Goal: Transaction & Acquisition: Purchase product/service

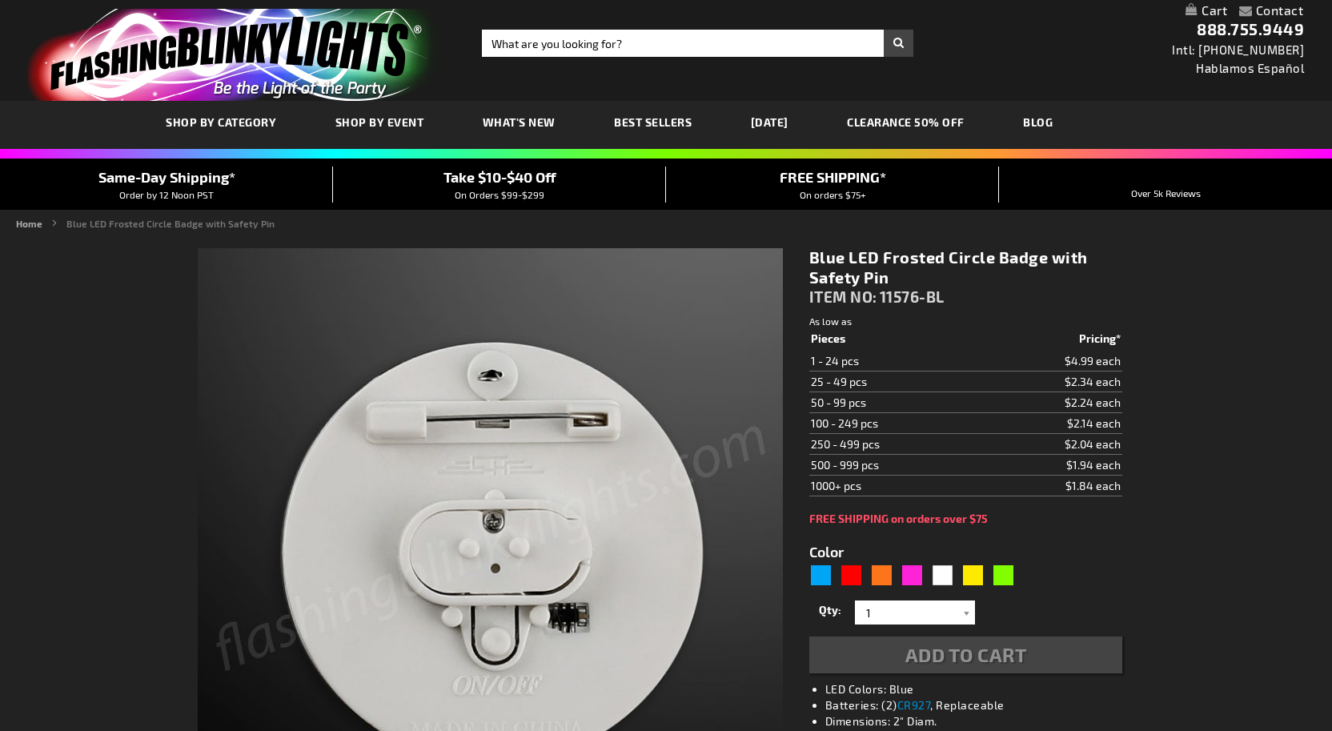
type input "5629"
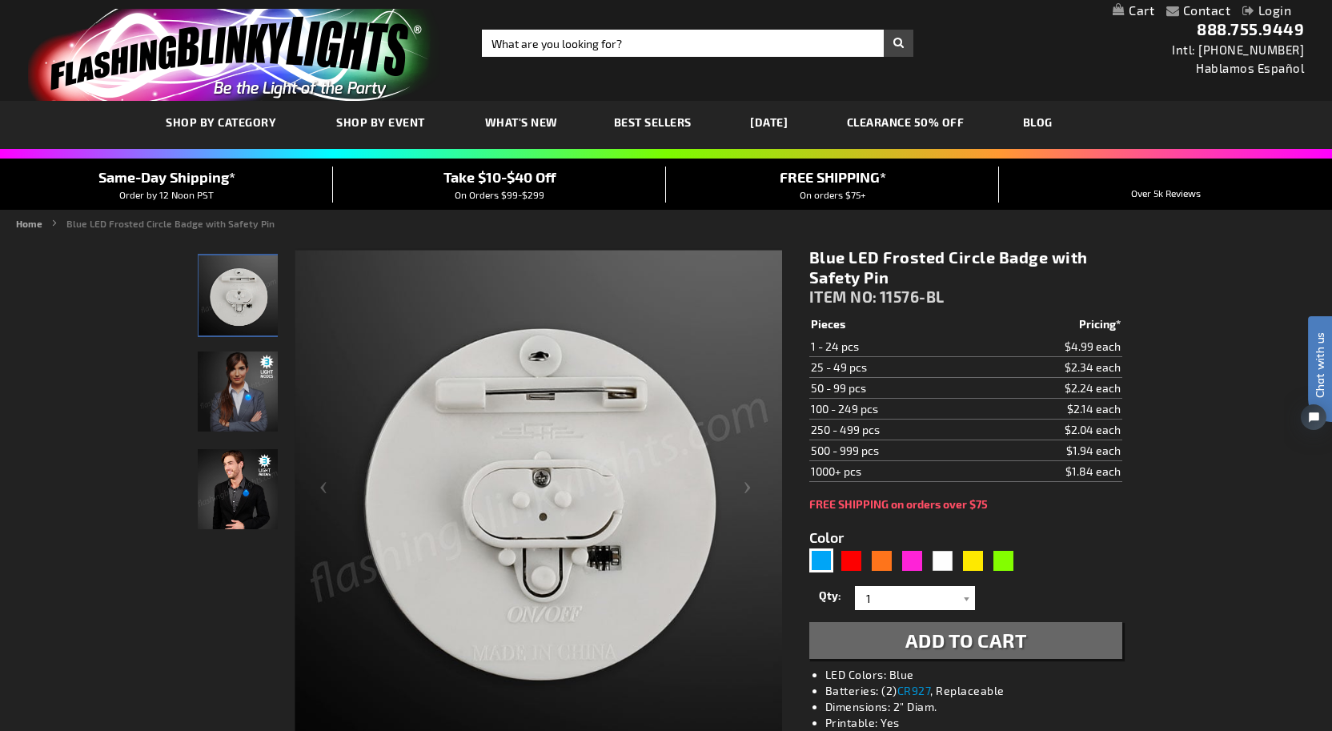
click at [254, 523] on img "Man wearing Blue LED Frosted Circle Badge" at bounding box center [238, 489] width 80 height 80
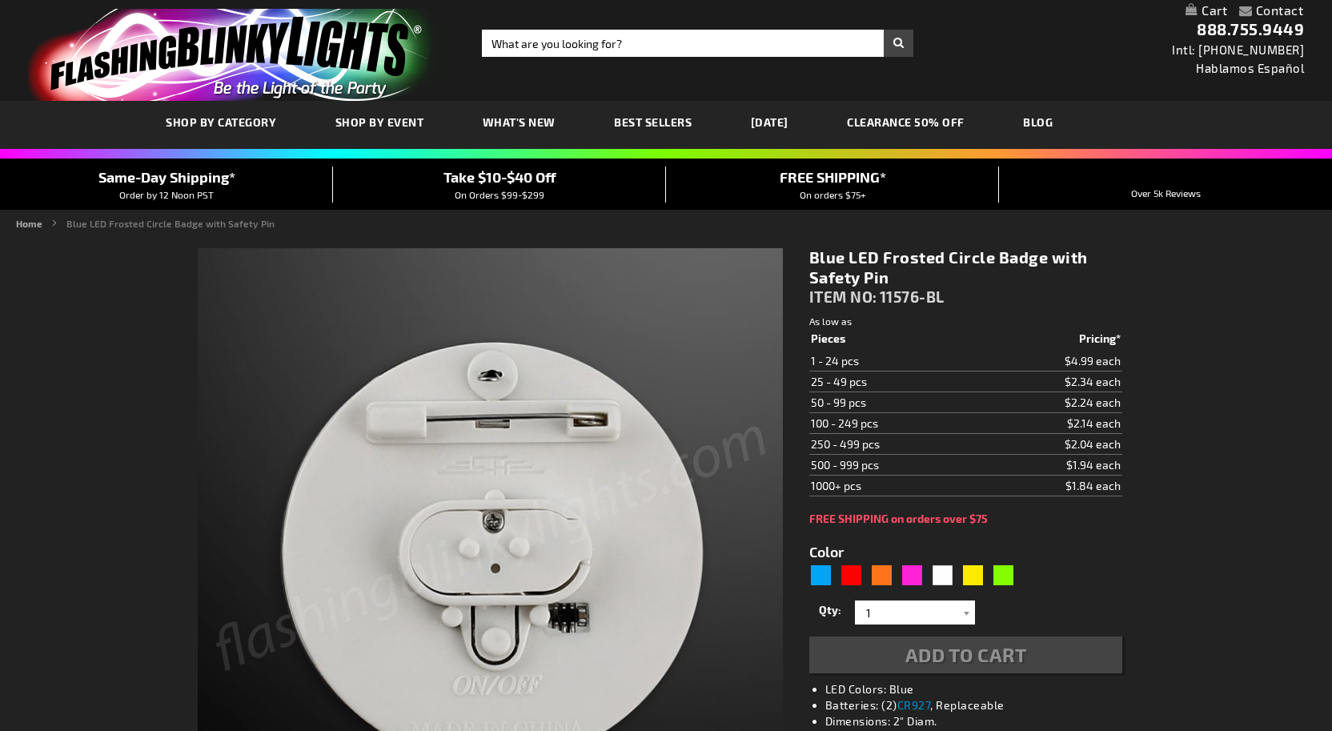
type input "5629"
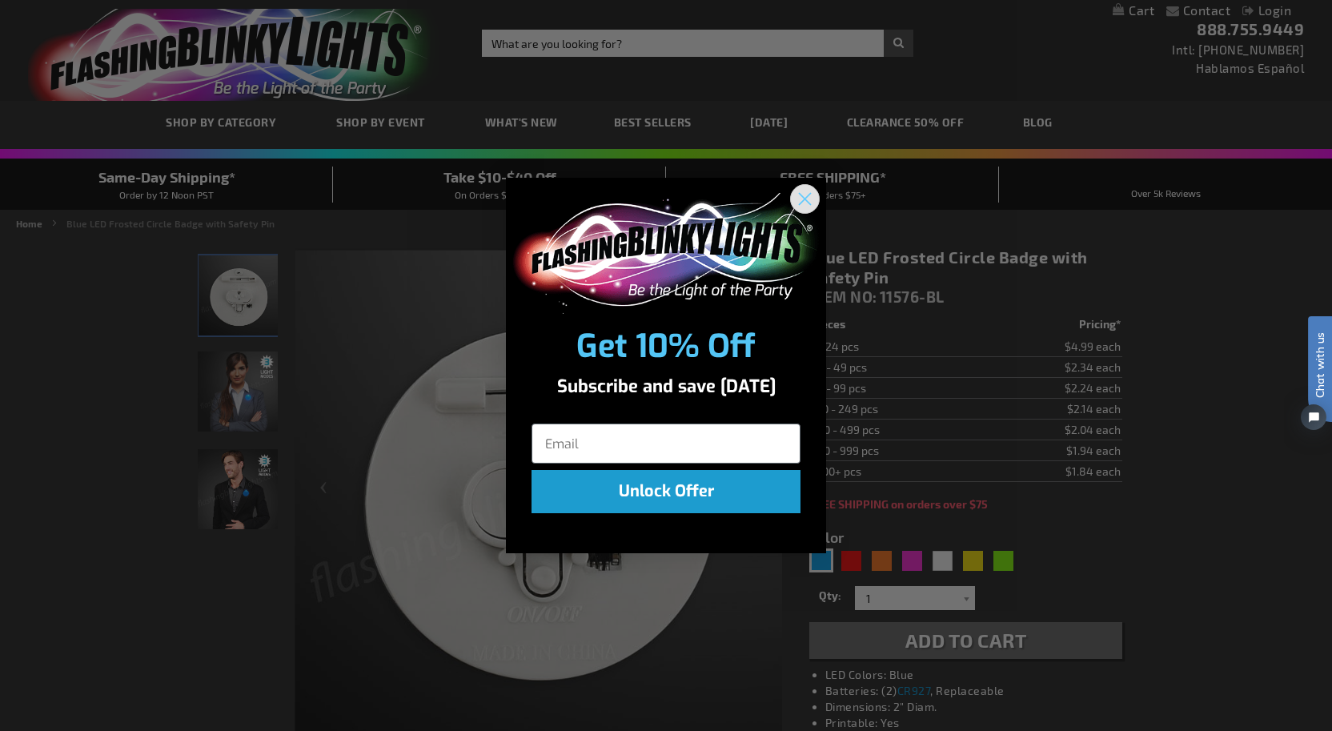
click at [806, 196] on circle "Close dialog" at bounding box center [804, 199] width 26 height 26
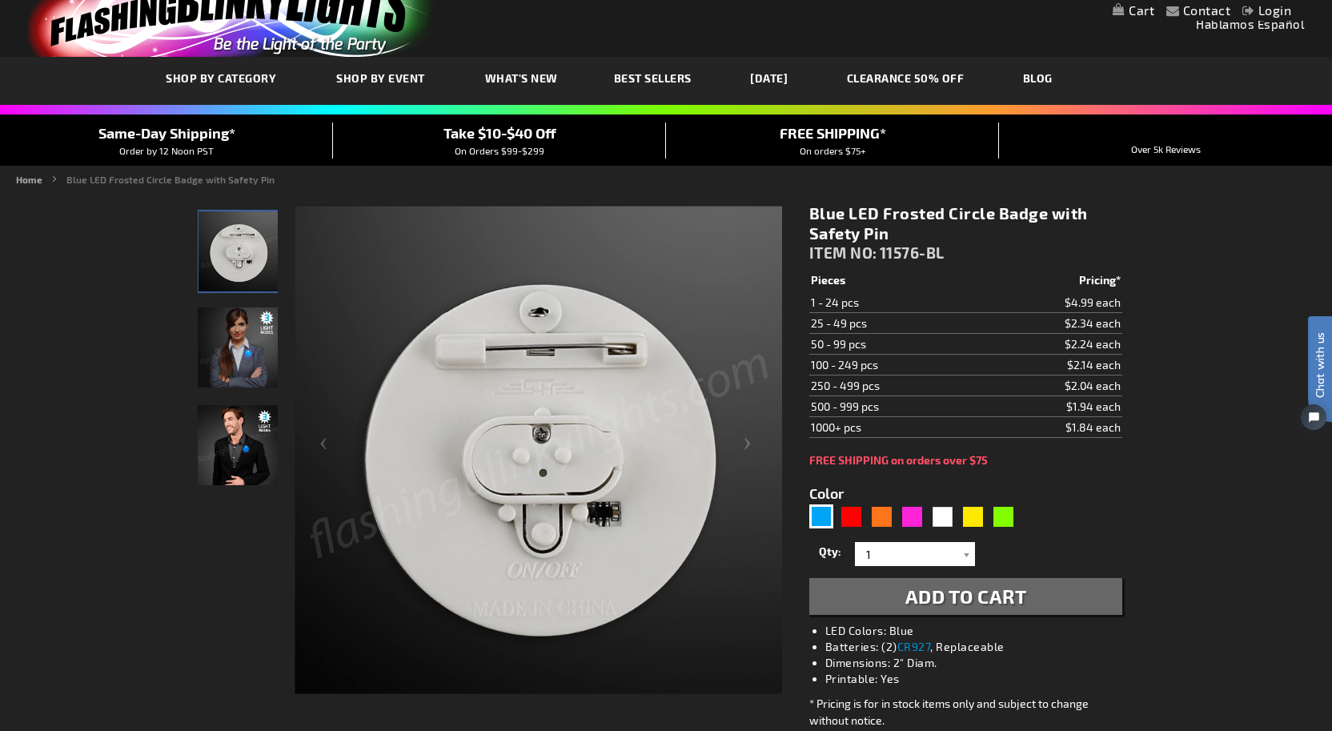
scroll to position [10, 0]
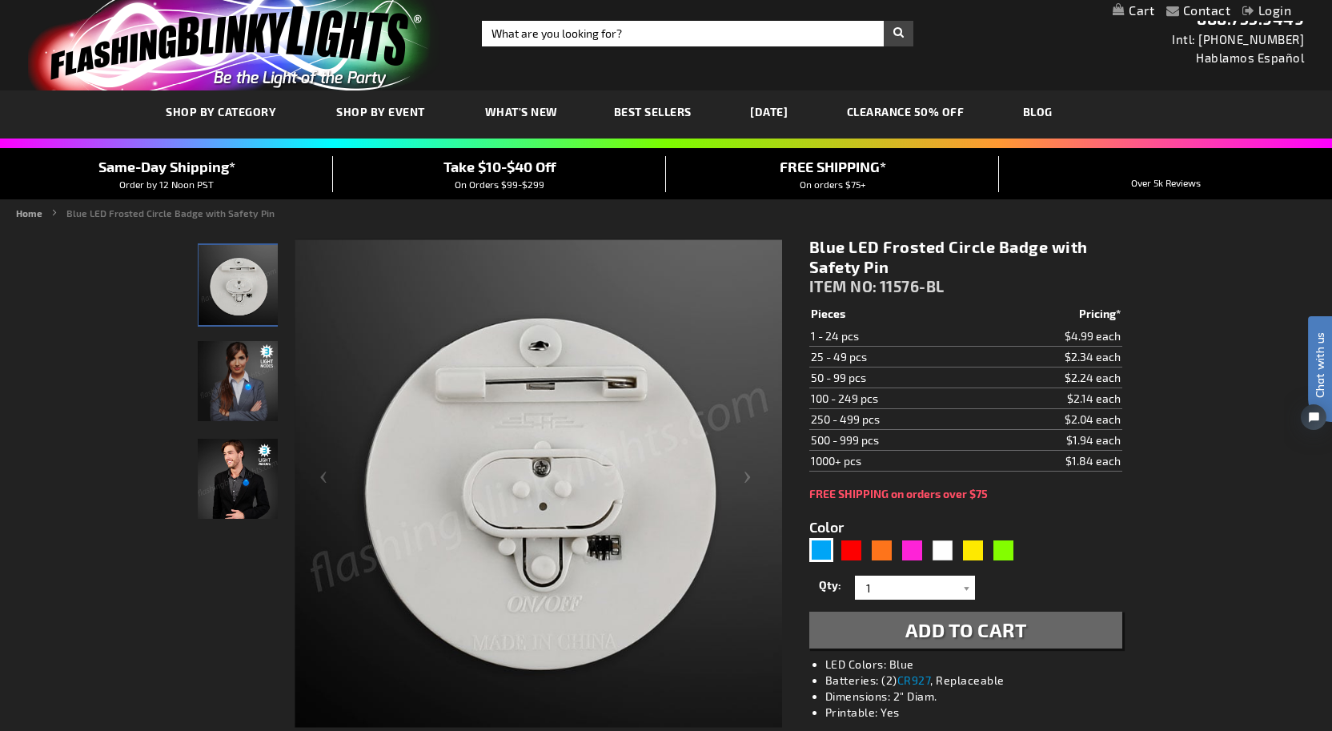
click at [250, 395] on img "Female model displaying Blue LED Frosted Circle Badge" at bounding box center [238, 381] width 80 height 80
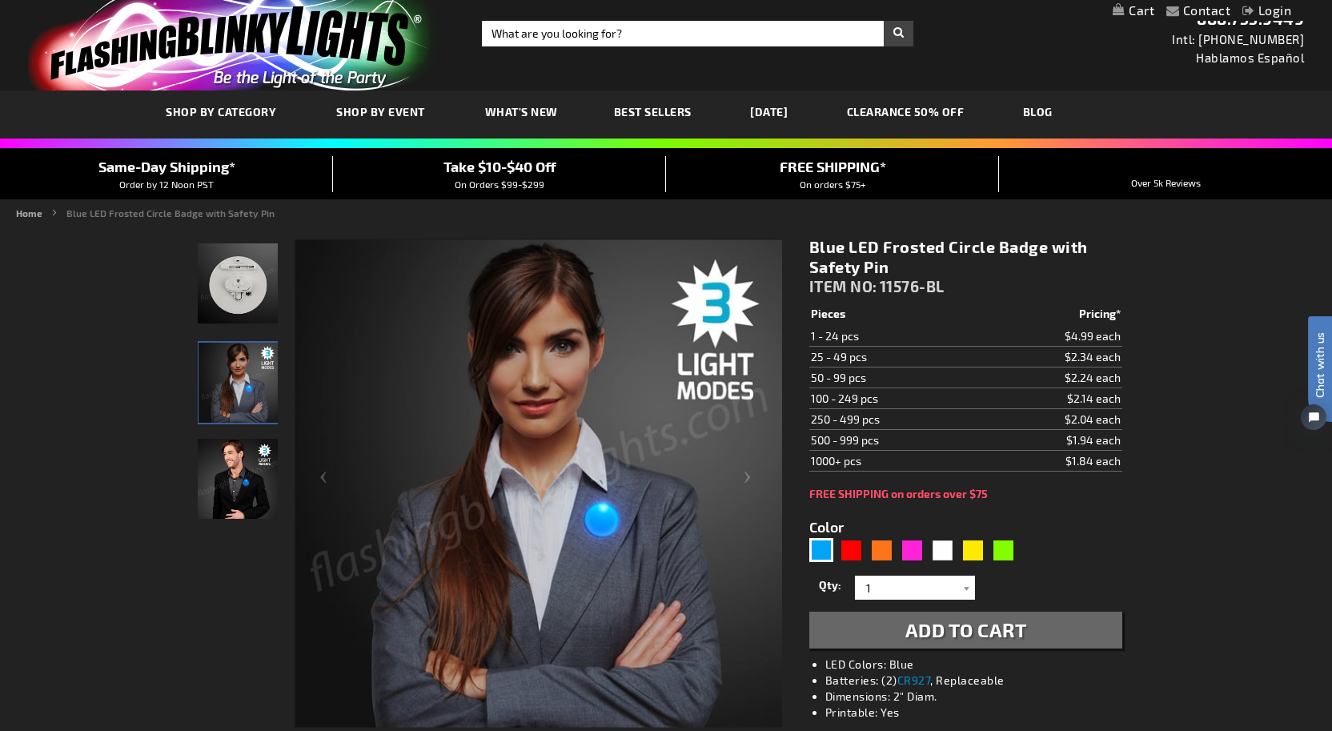
click at [234, 293] on img "Blue LED Frosted Circle Badge" at bounding box center [238, 283] width 80 height 80
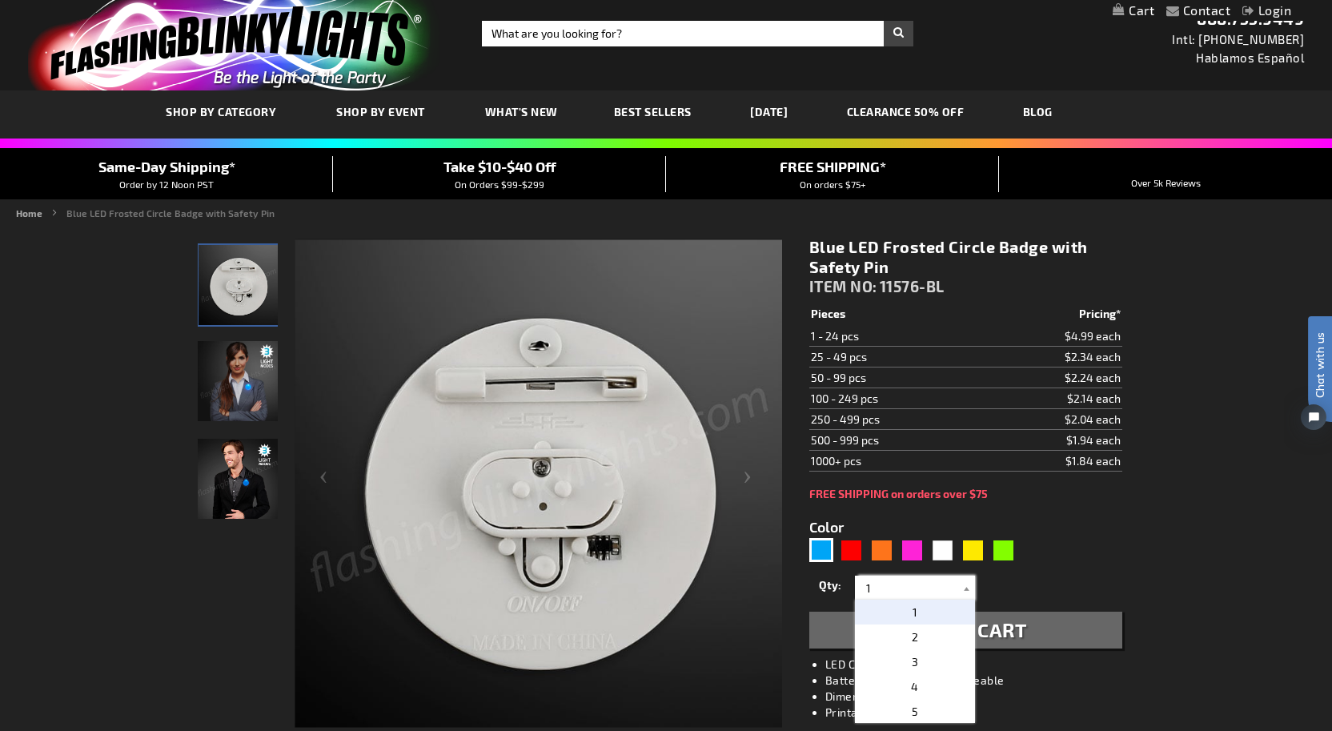
click at [951, 590] on input "1" at bounding box center [917, 587] width 116 height 24
click at [917, 629] on p "2" at bounding box center [915, 636] width 120 height 25
type input "2"
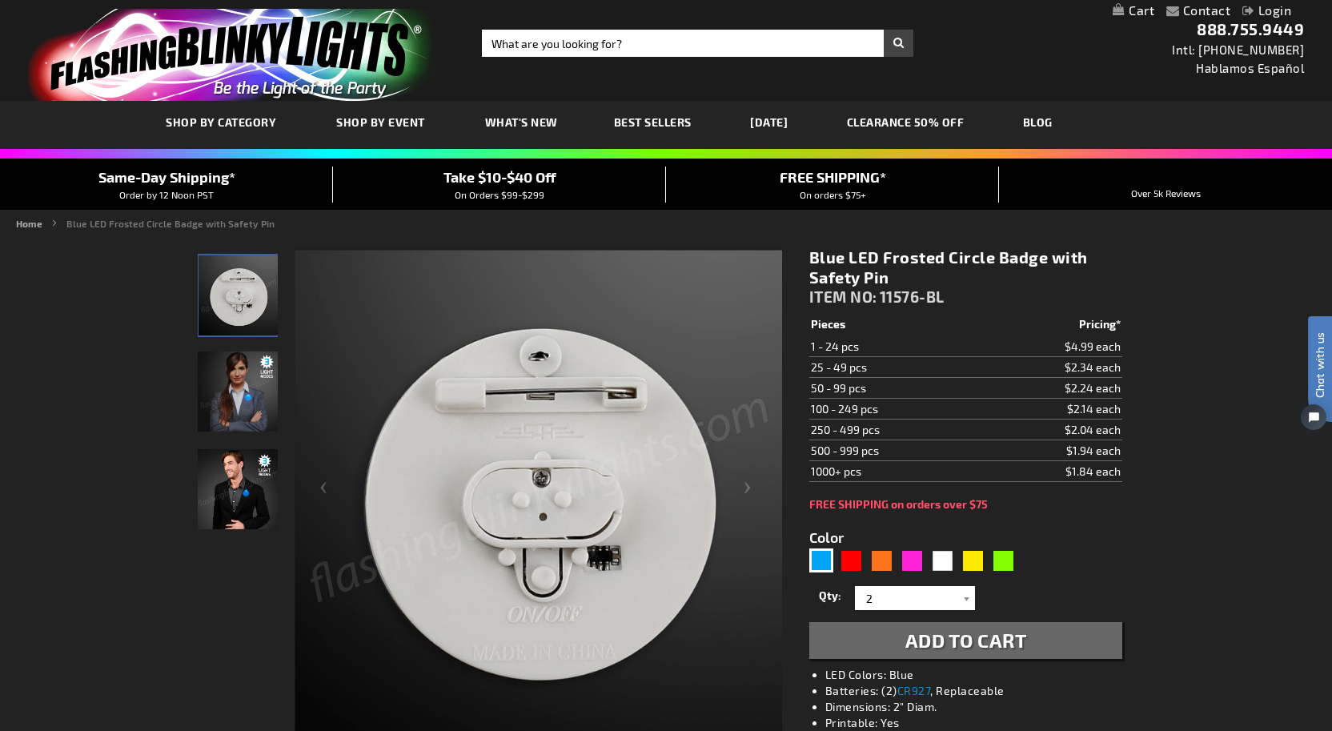
scroll to position [0, 0]
click at [253, 402] on img "Female model displaying Blue LED Frosted Circle Badge" at bounding box center [238, 391] width 80 height 80
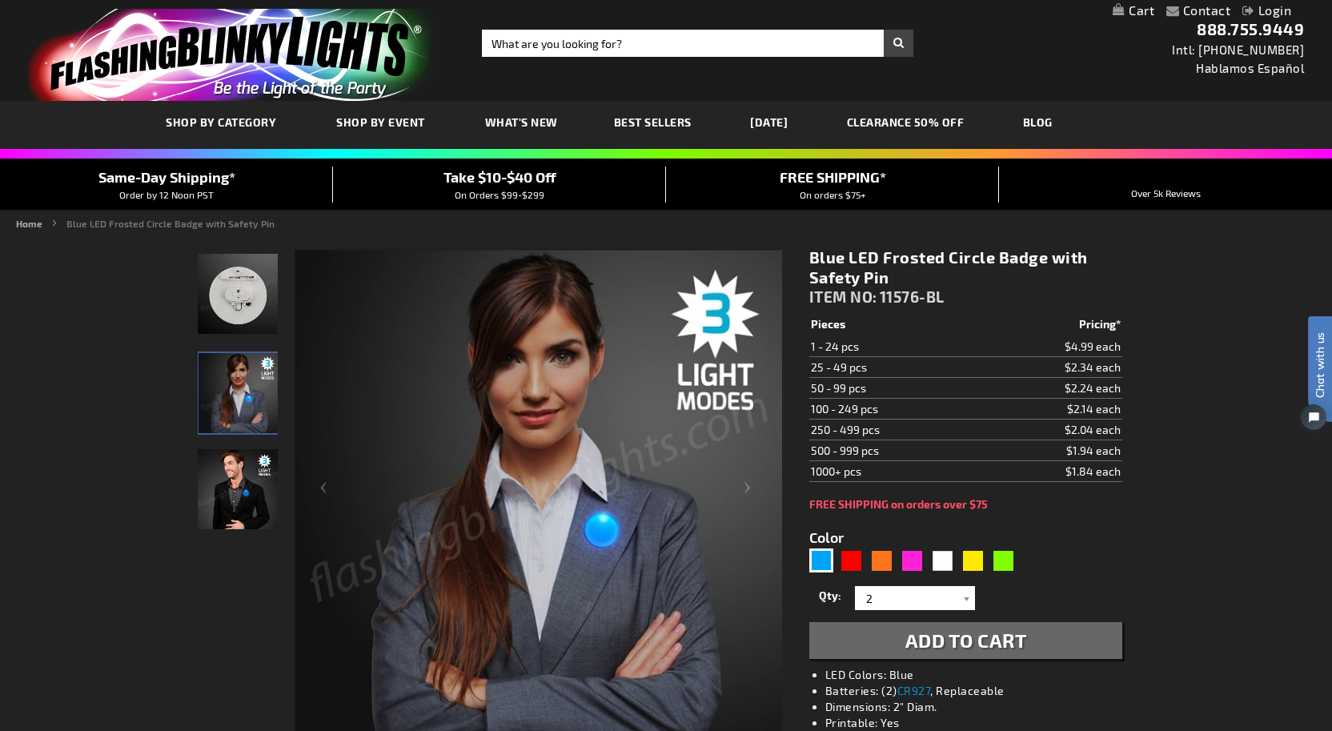
click at [246, 481] on img "Man wearing Blue LED Frosted Circle Badge" at bounding box center [238, 489] width 80 height 80
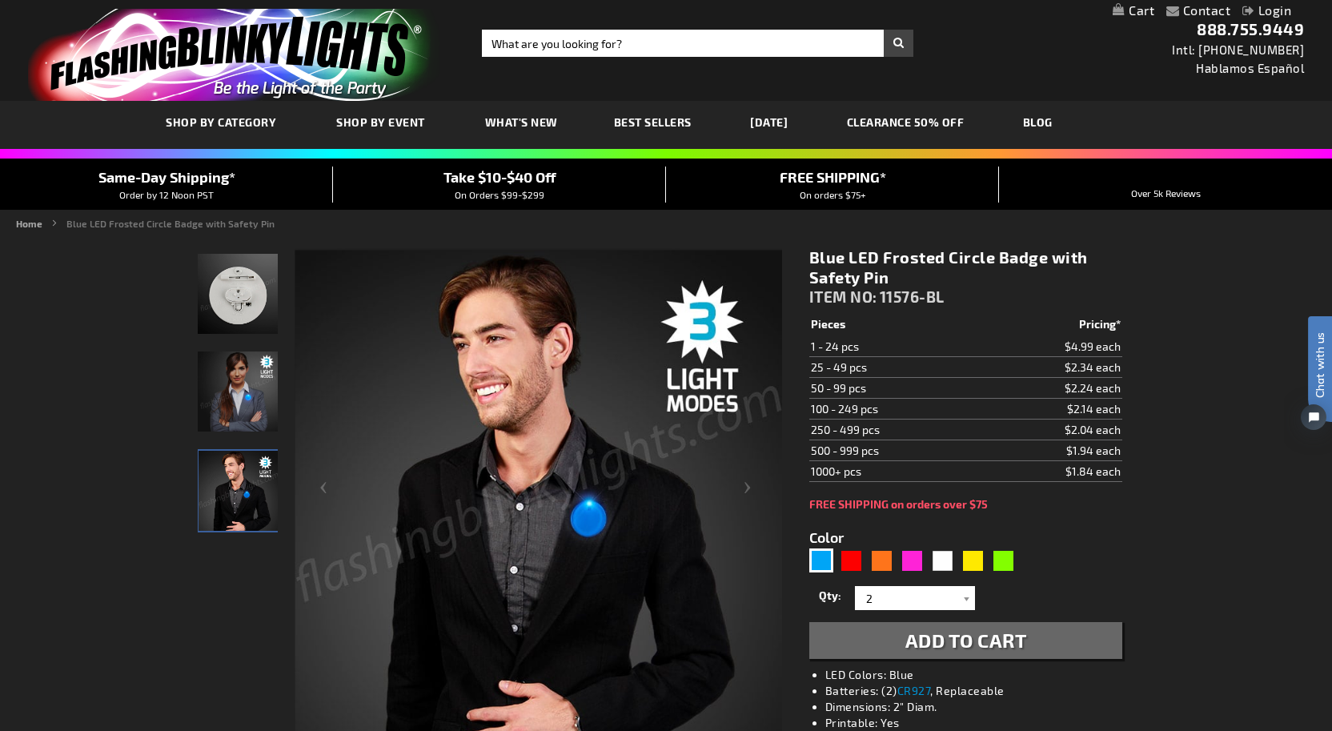
click at [930, 643] on span "Add to Cart" at bounding box center [966, 639] width 122 height 23
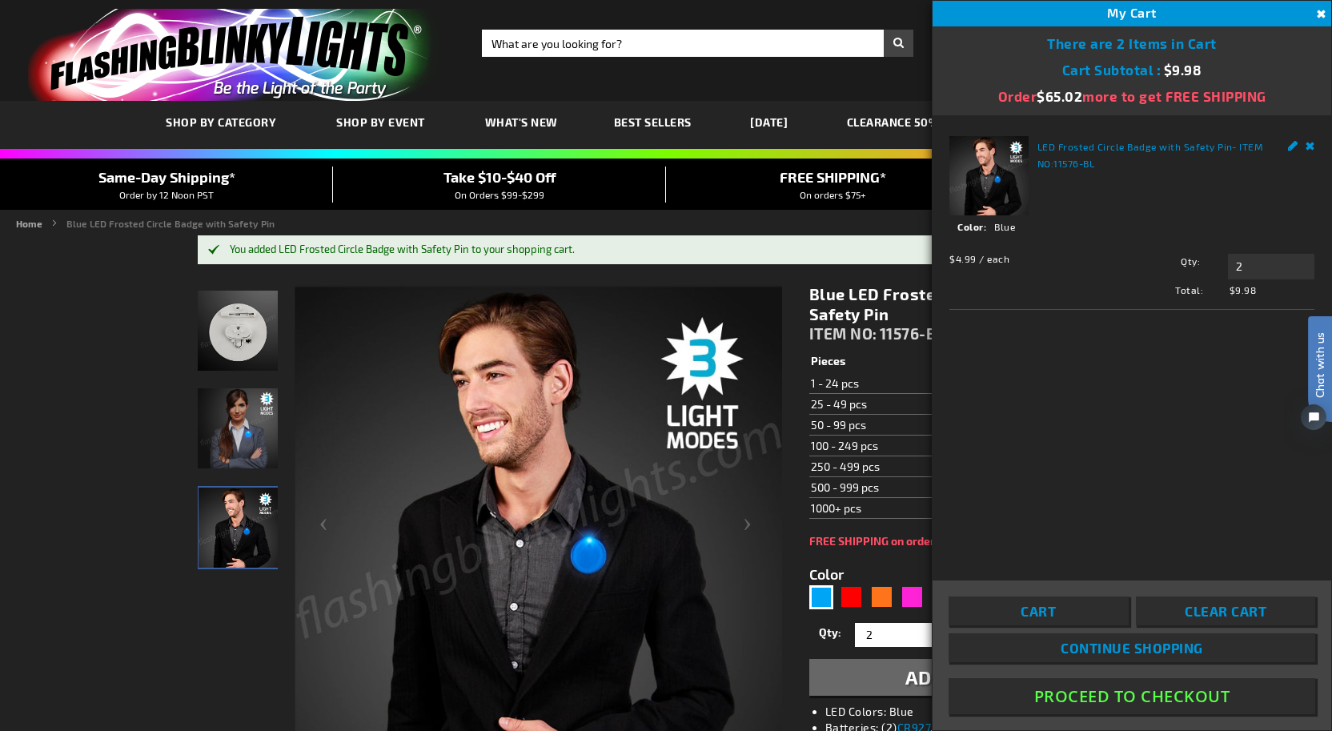
click at [1068, 699] on button "Proceed To Checkout" at bounding box center [1131, 696] width 366 height 36
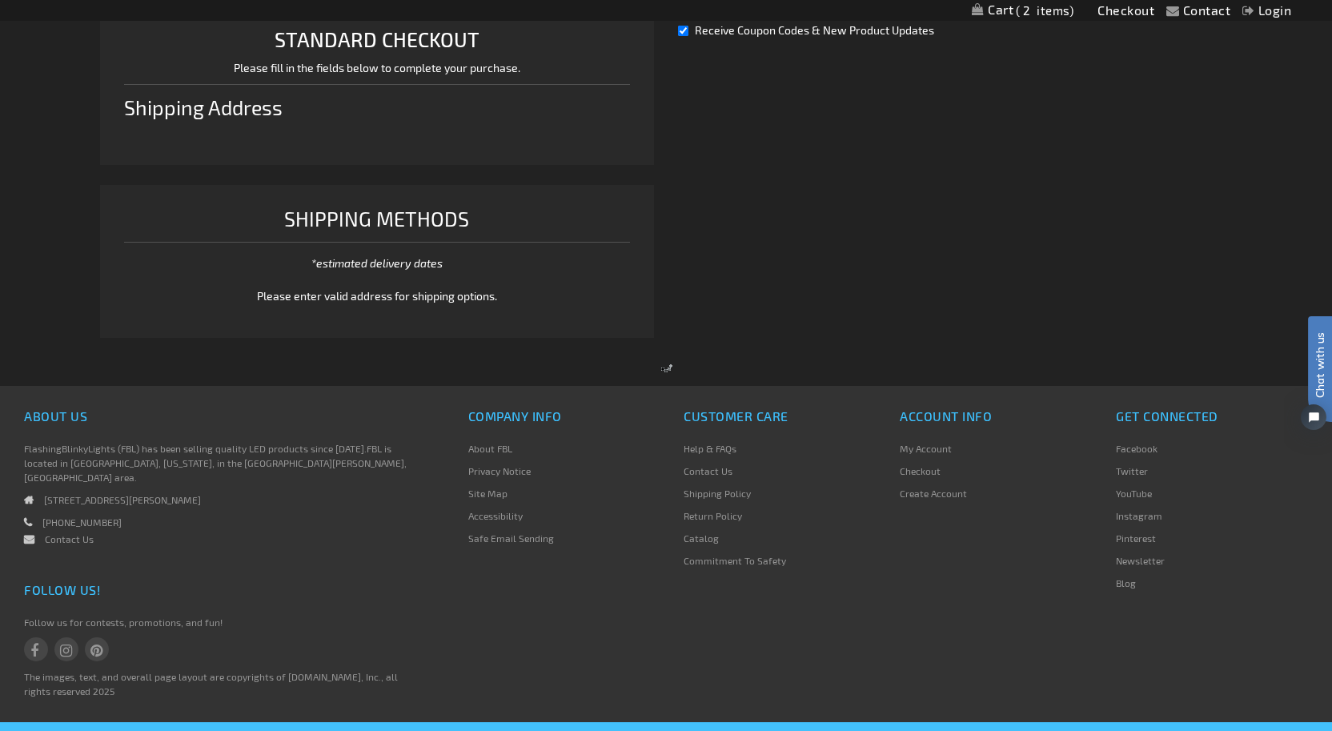
scroll to position [411, 0]
select select "US"
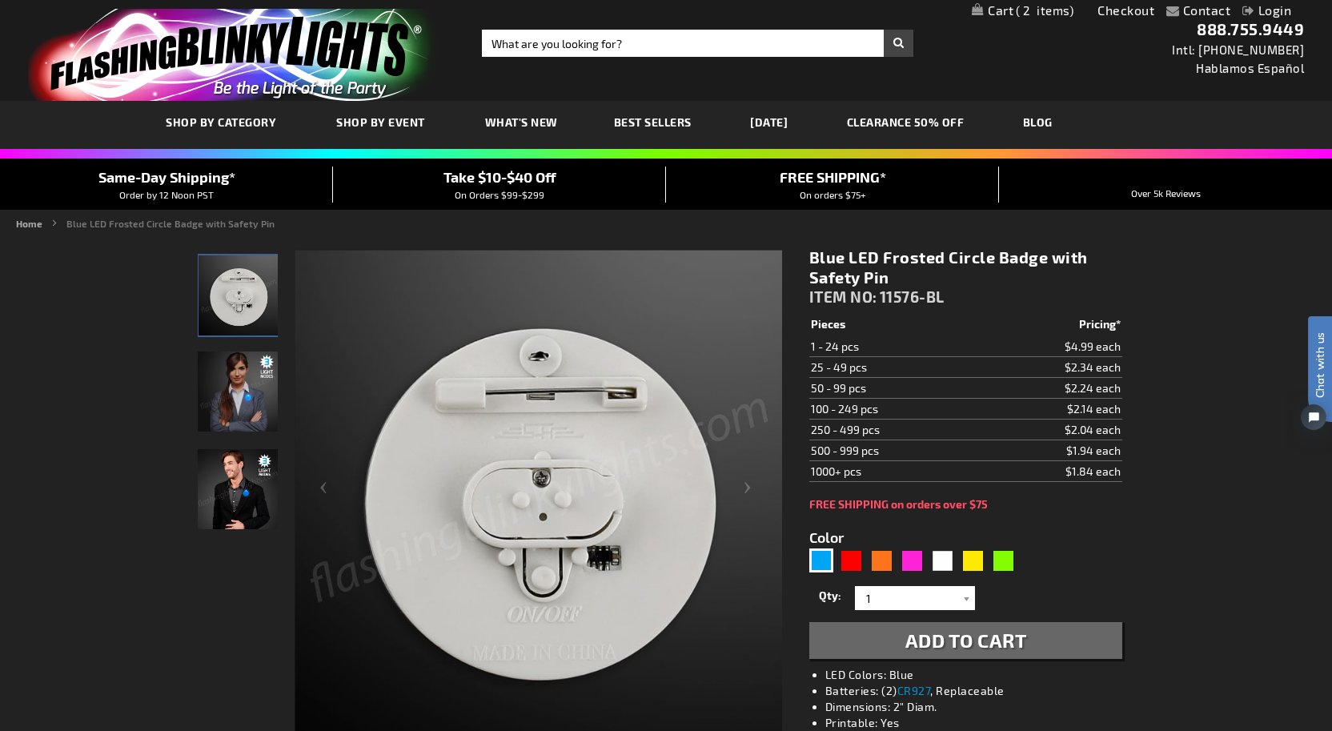
click at [1043, 16] on span "2" at bounding box center [1044, 10] width 58 height 14
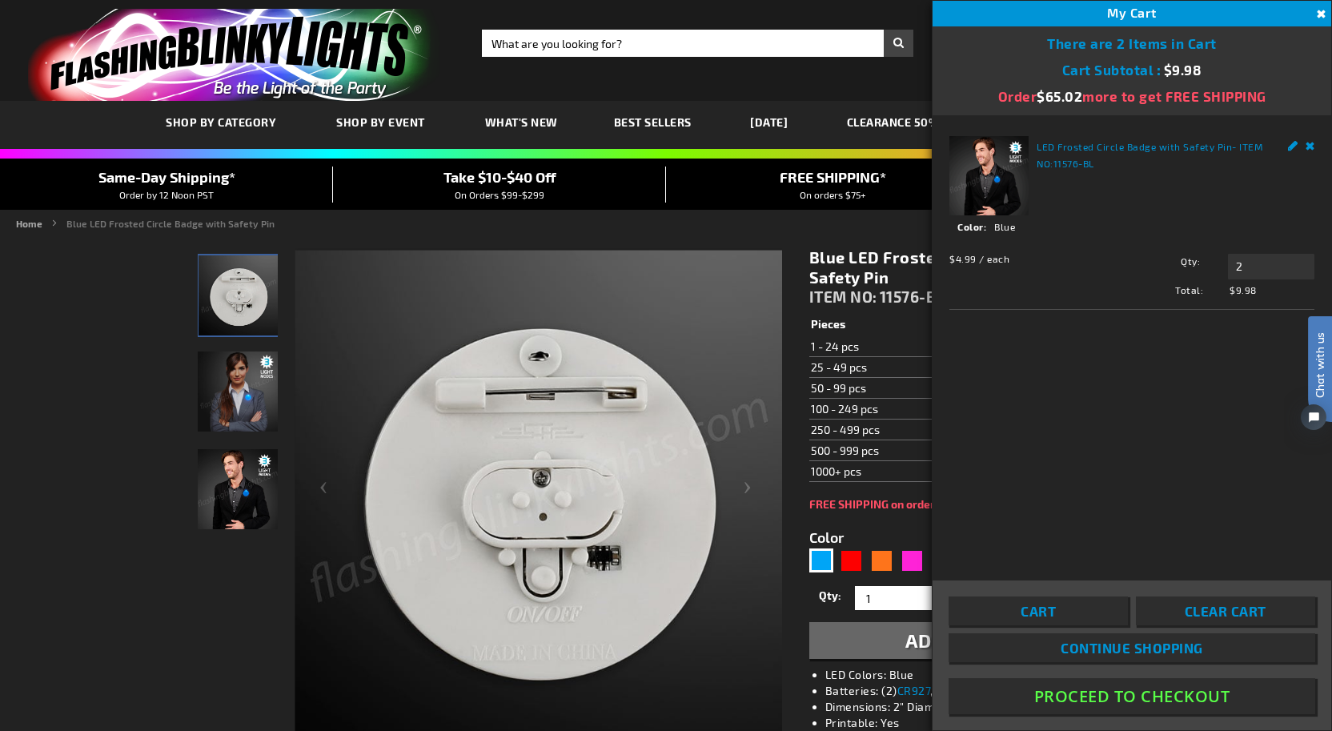
click at [1106, 695] on button "Proceed To Checkout" at bounding box center [1131, 696] width 366 height 36
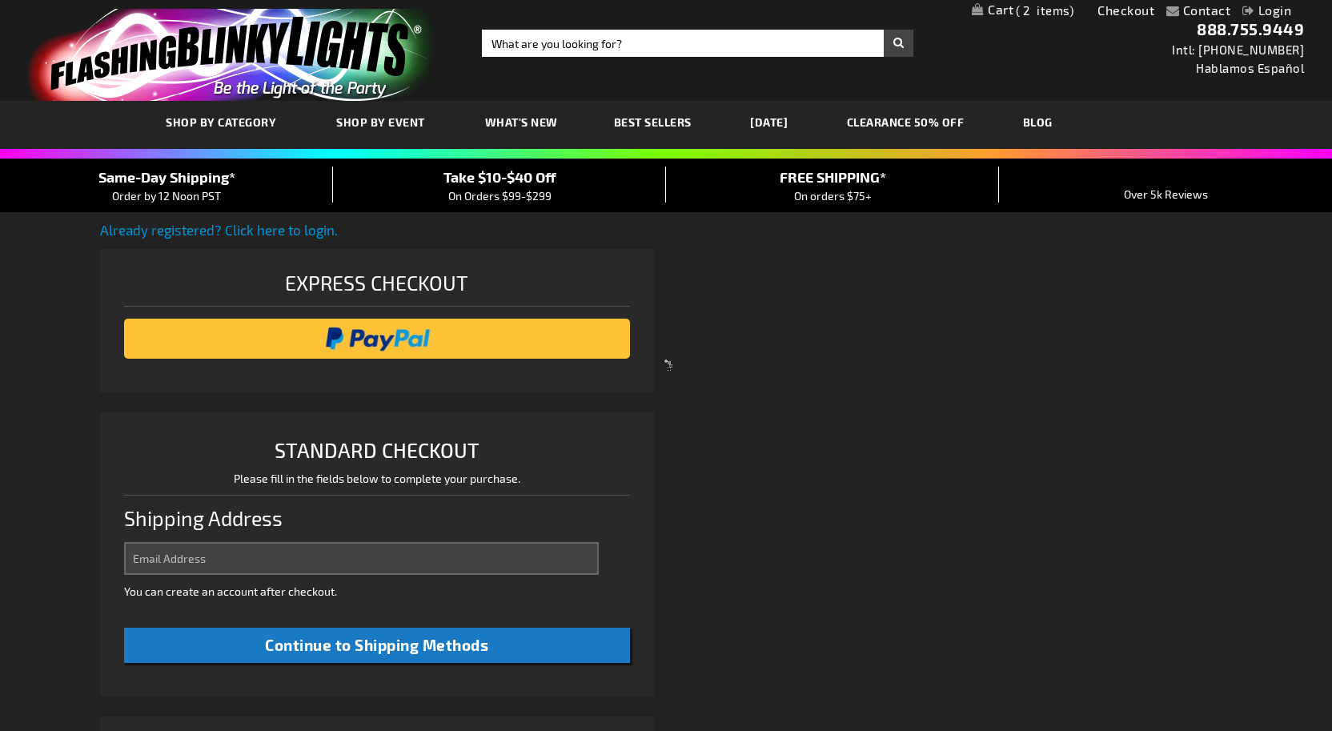
scroll to position [411, 0]
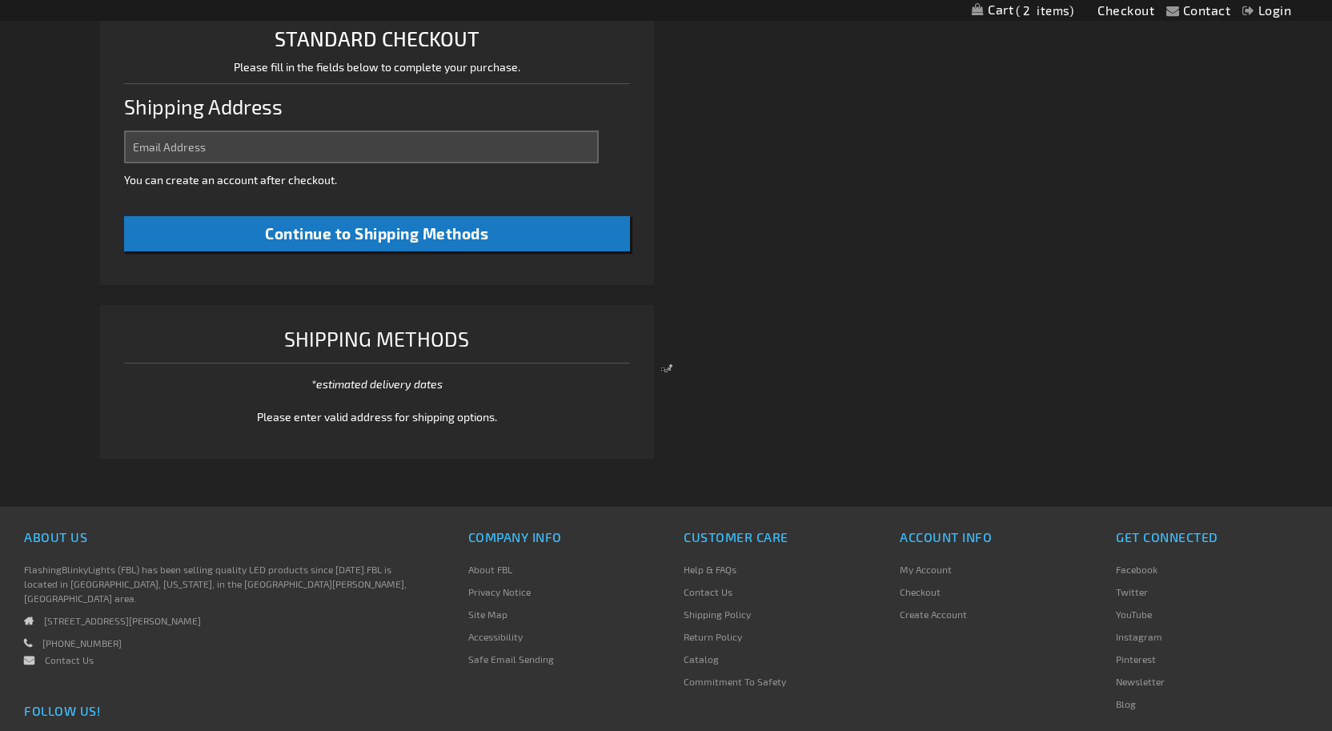
select select "US"
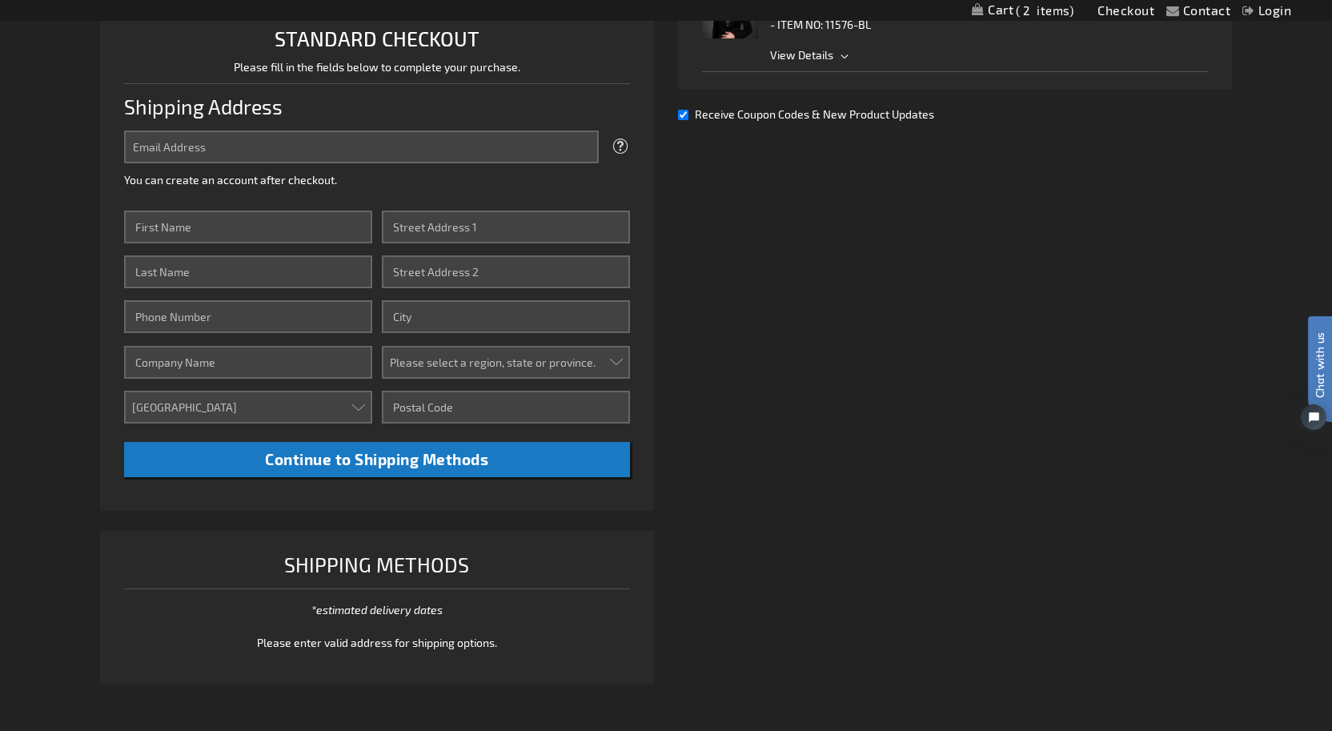
scroll to position [0, 0]
click at [196, 156] on input "Email Address" at bounding box center [361, 146] width 475 height 33
click at [683, 118] on input "Receive Coupon Codes & New Product Updates" at bounding box center [683, 115] width 10 height 10
checkbox input "false"
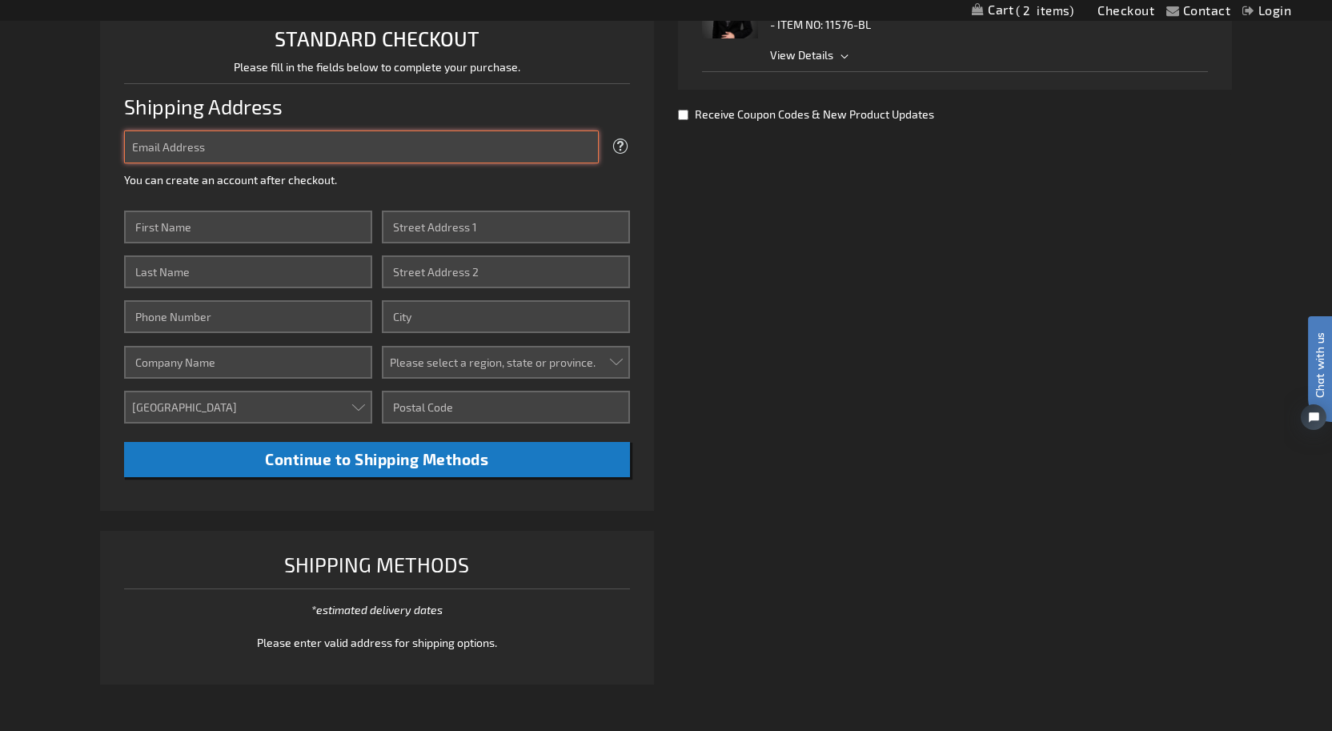
click at [210, 149] on input "Email Address" at bounding box center [361, 146] width 475 height 33
type input "[PERSON_NAME][EMAIL_ADDRESS][DOMAIN_NAME]"
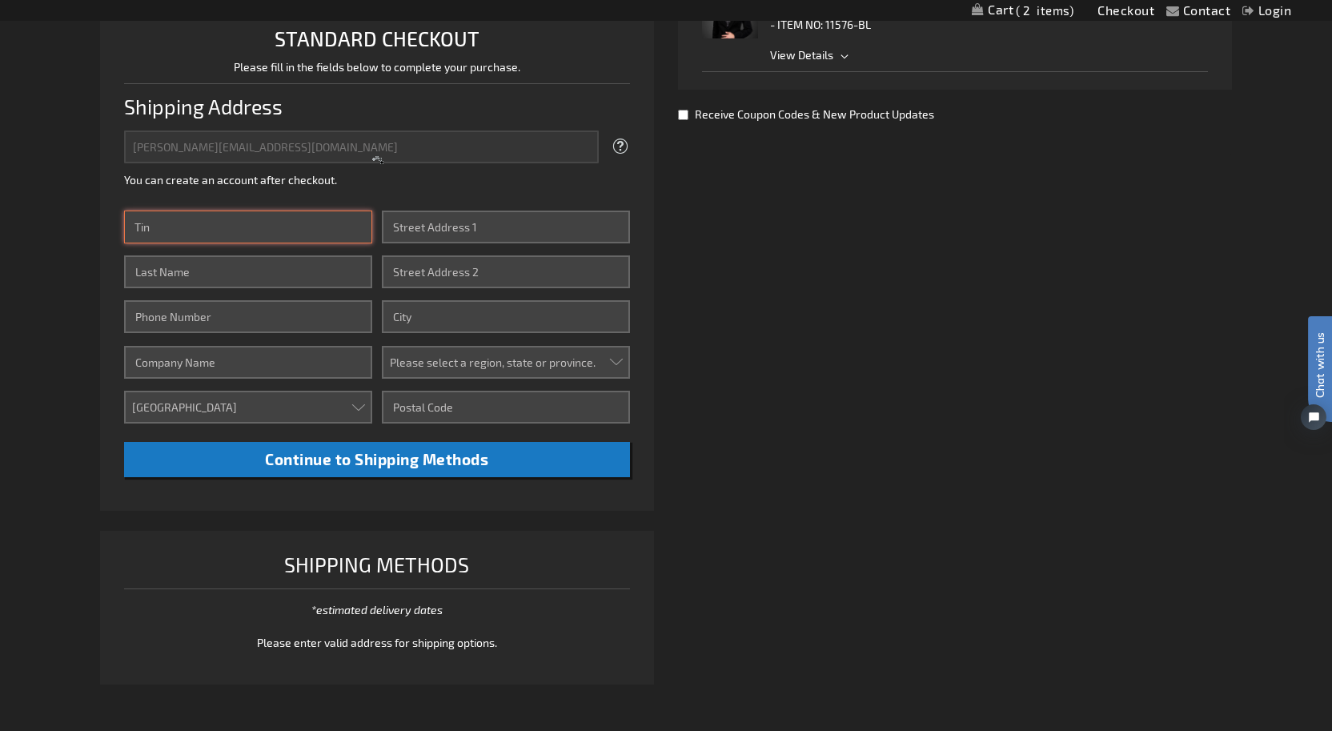
type input "Tina"
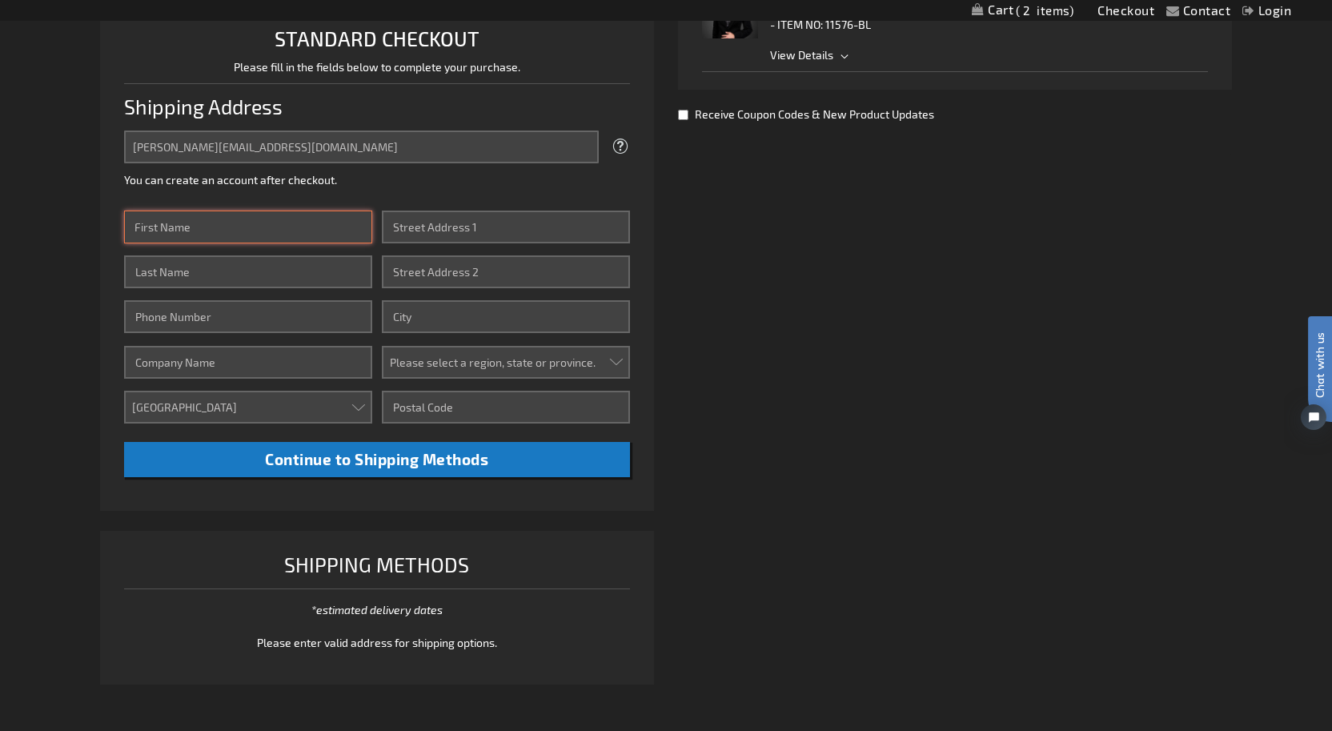
type input "Tina"
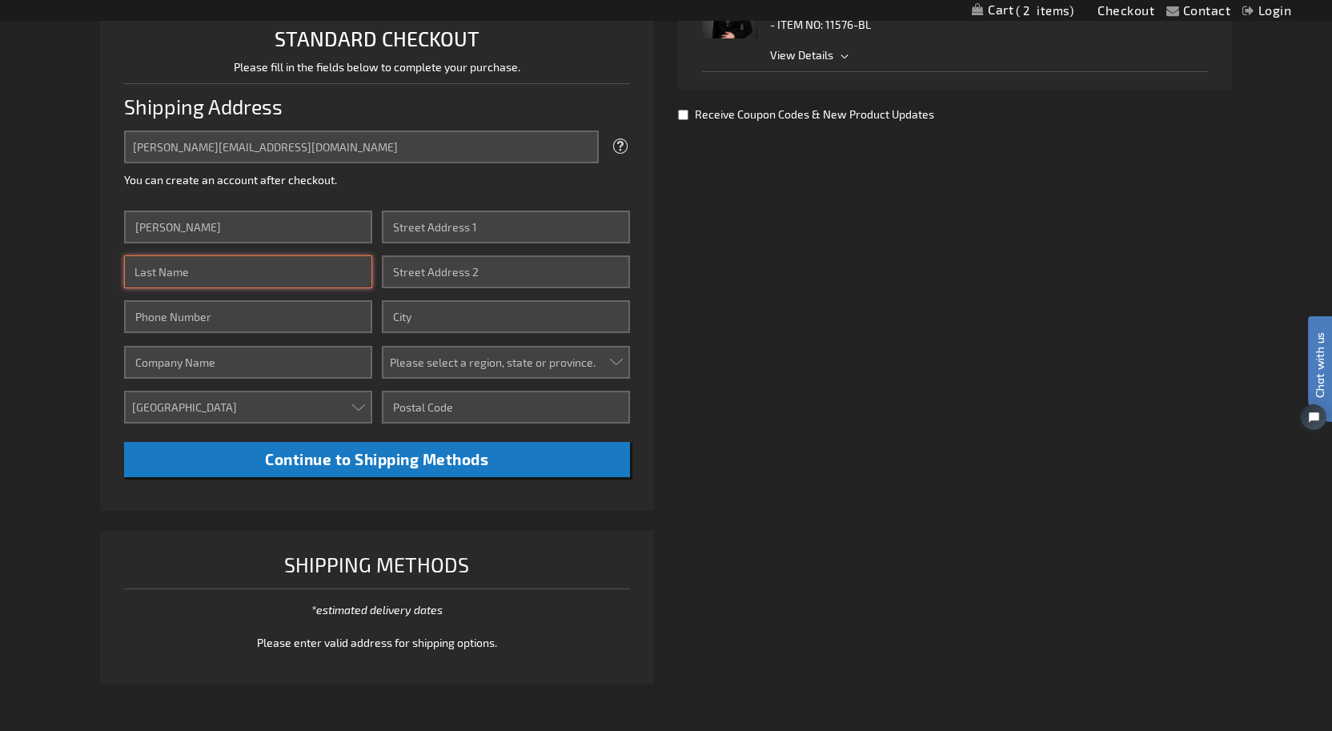
type input "Underwood"
type input "6504935442"
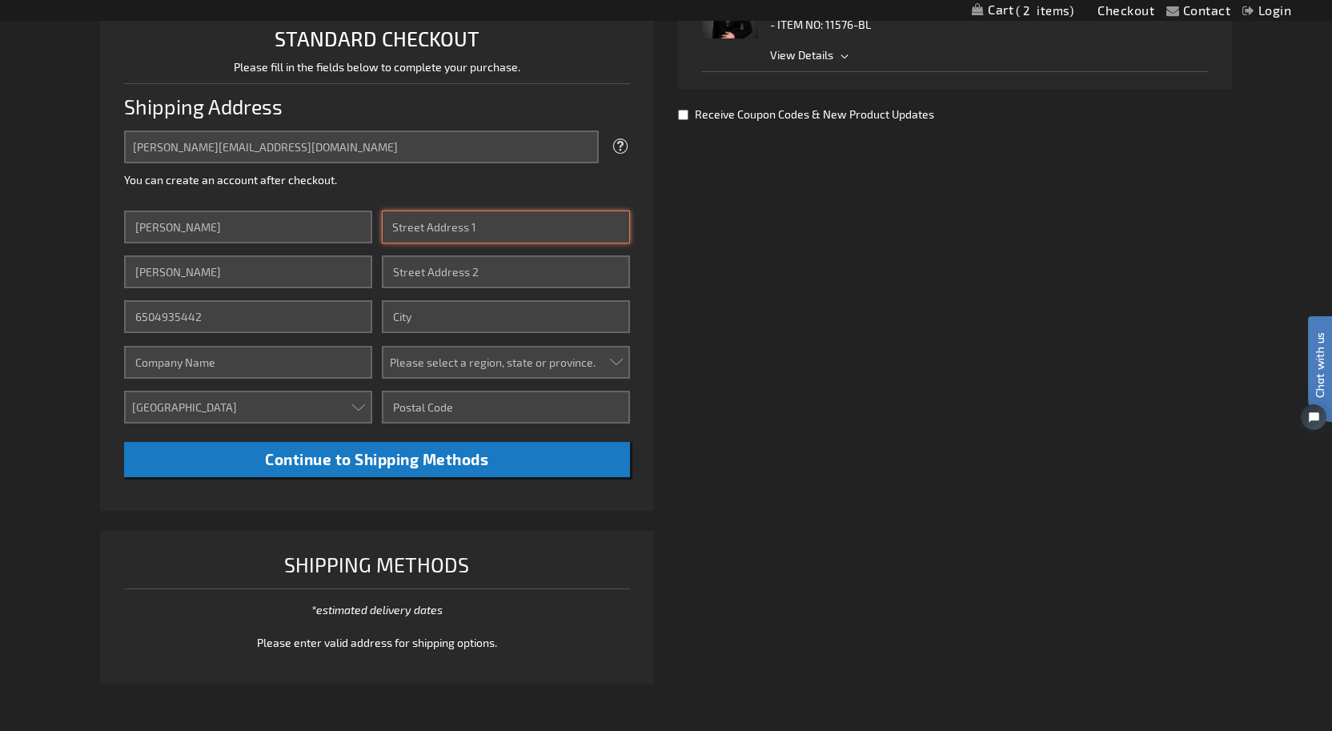
type input "4136 Dake Ave."
type input "Palo Alto"
select select "12"
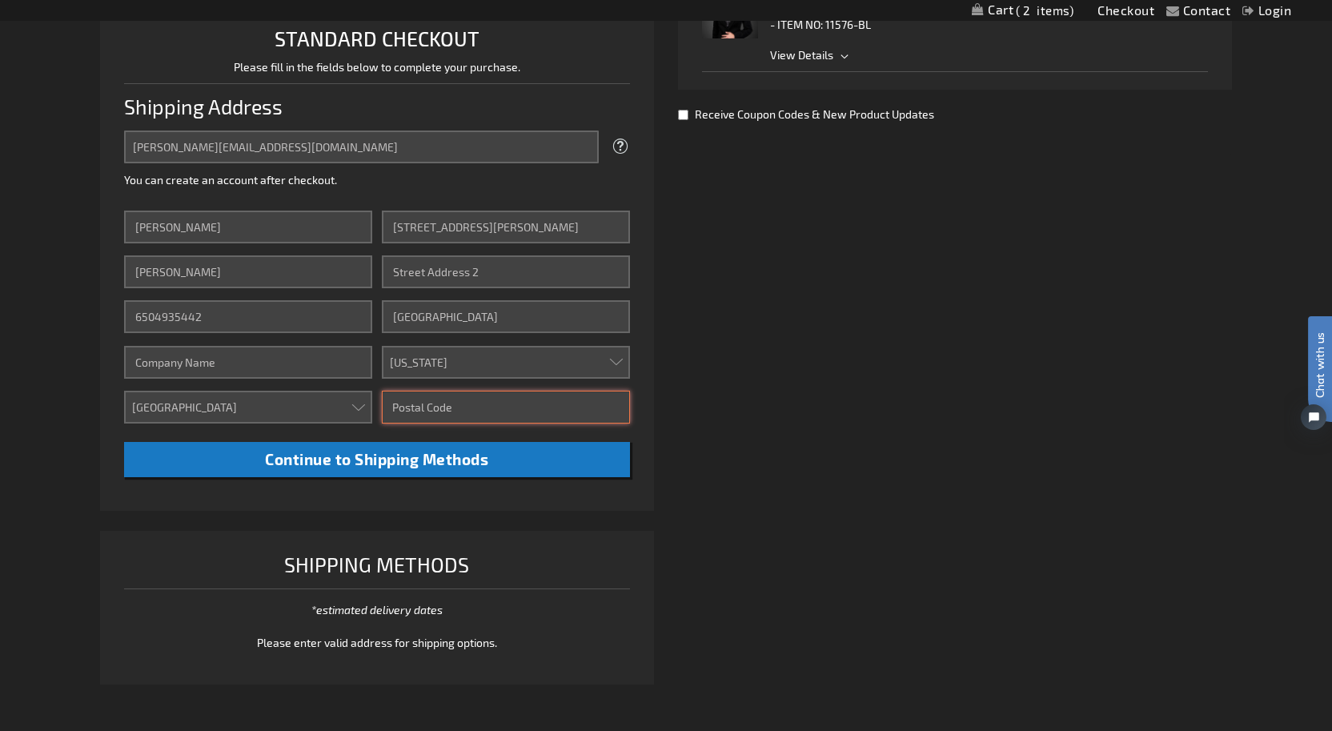
type input "94306"
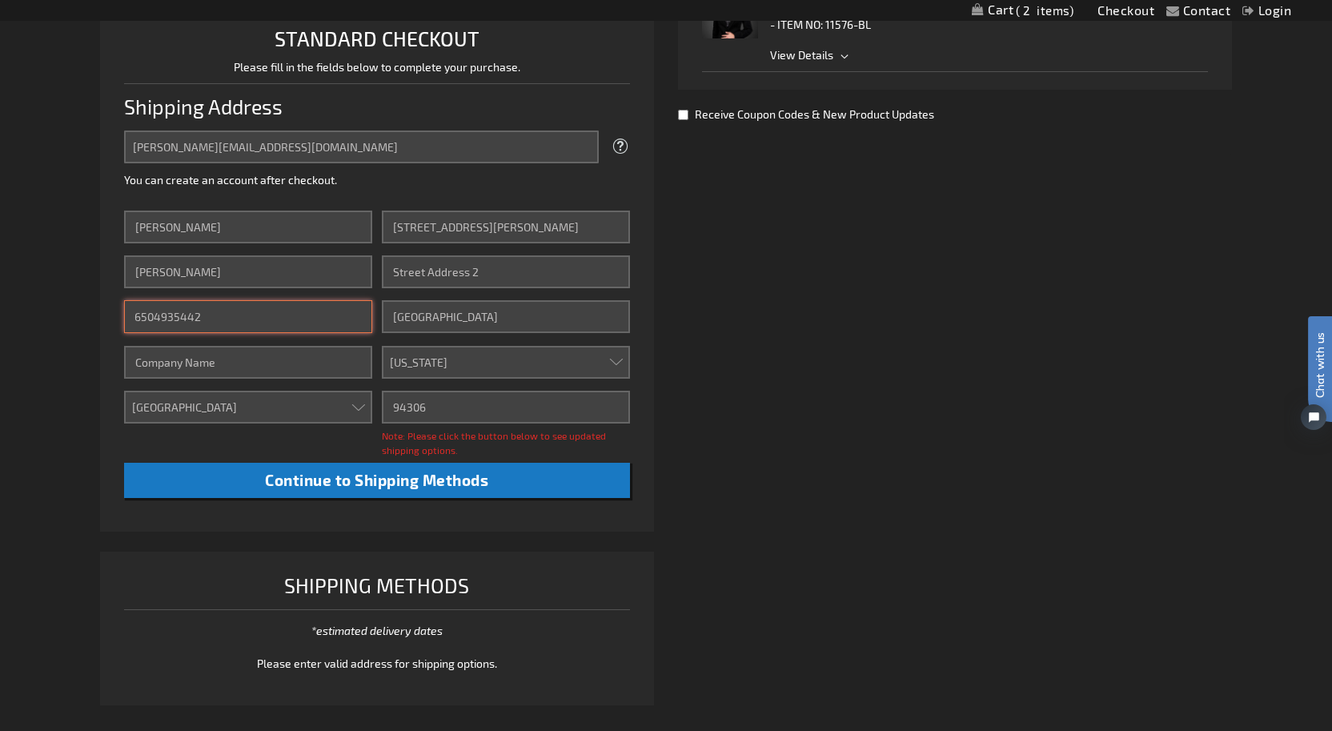
drag, startPoint x: 225, startPoint y: 320, endPoint x: 155, endPoint y: 319, distance: 69.6
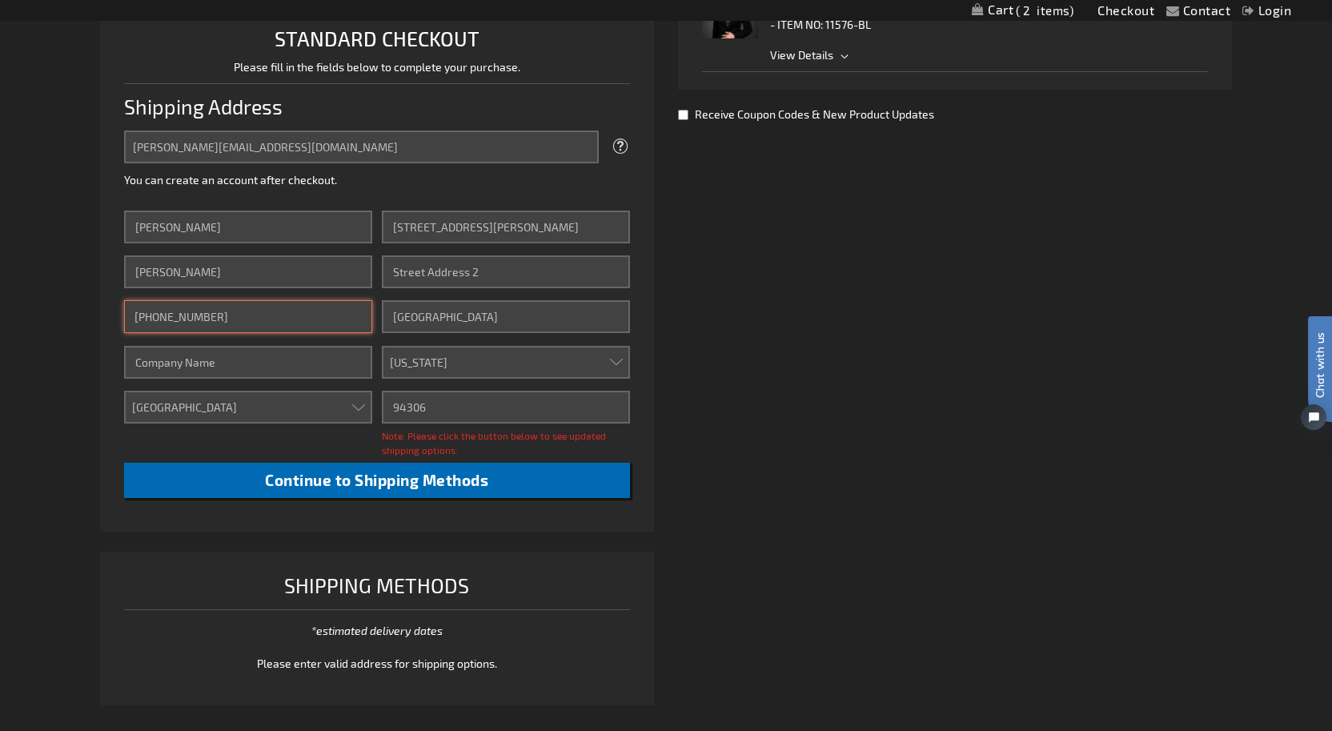
type input "650-906-5441"
click at [455, 481] on span "Continue to Shipping Methods" at bounding box center [376, 480] width 223 height 18
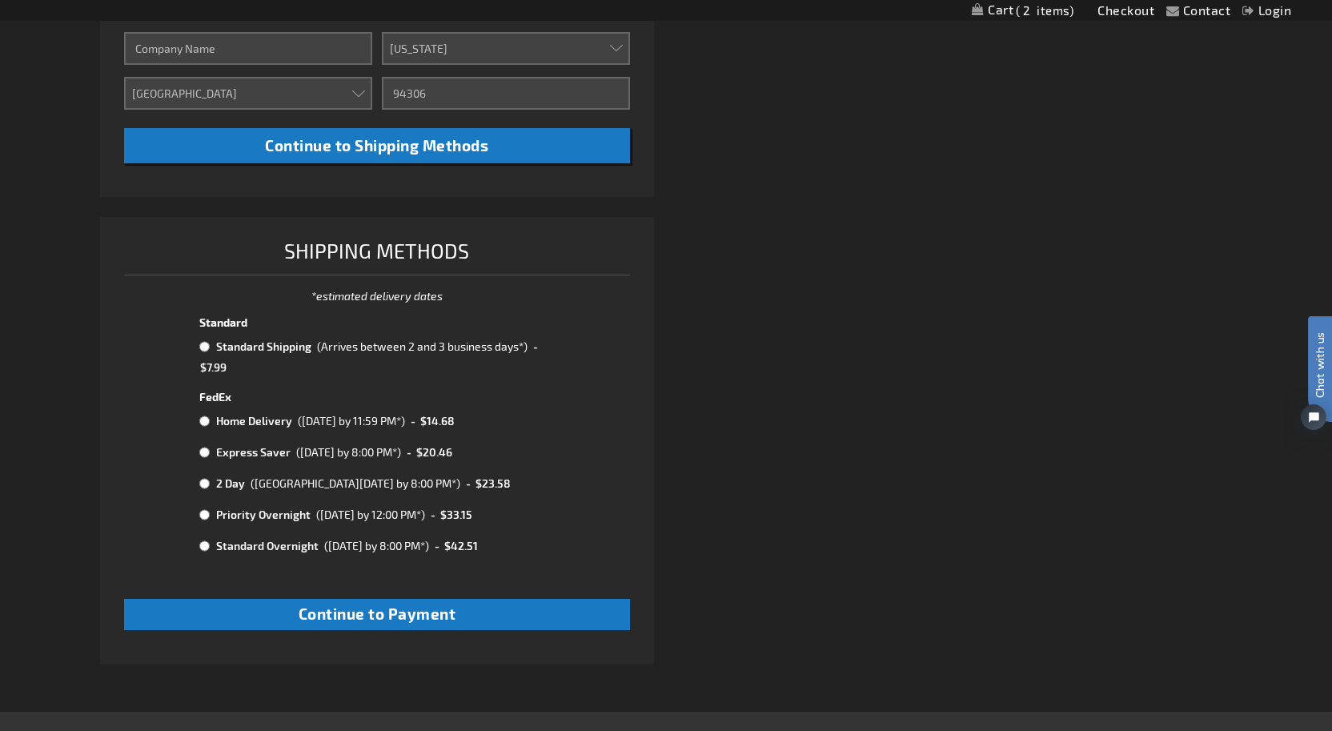
scroll to position [727, 0]
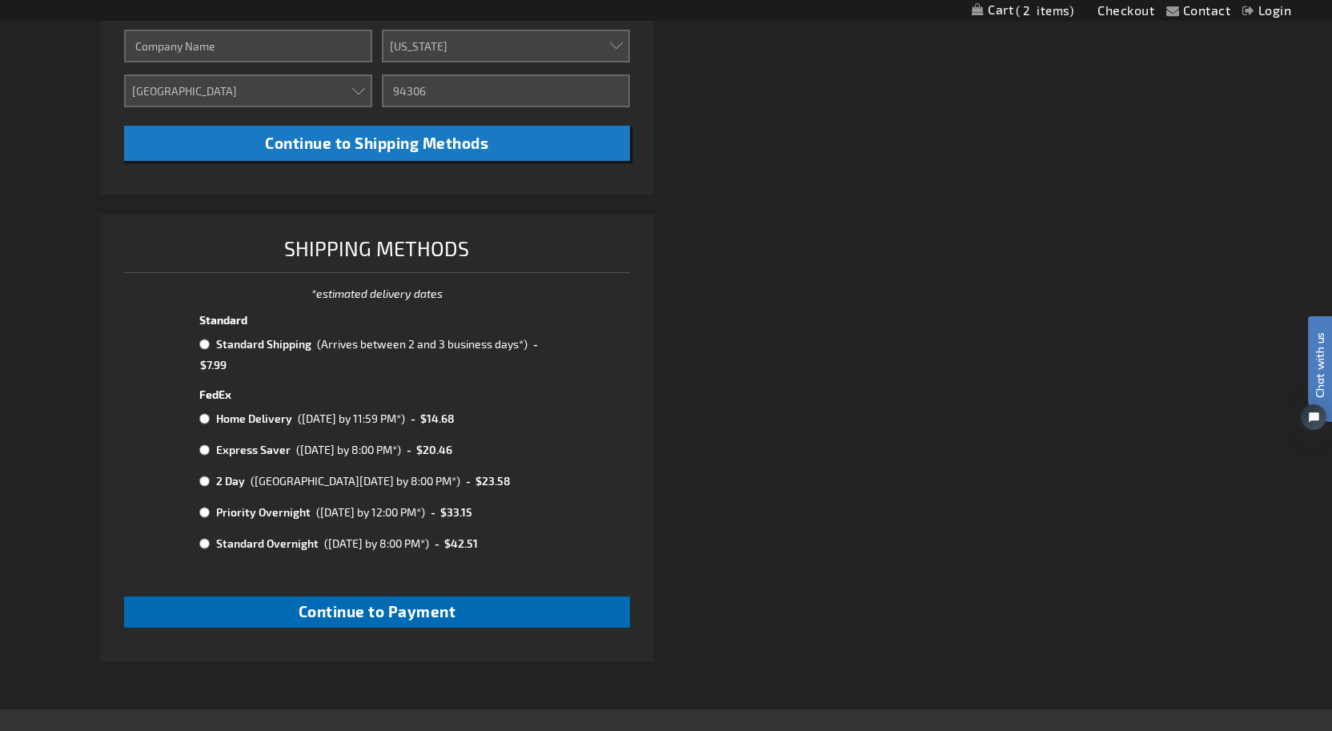
click at [419, 602] on span "Continue to Payment" at bounding box center [377, 611] width 158 height 18
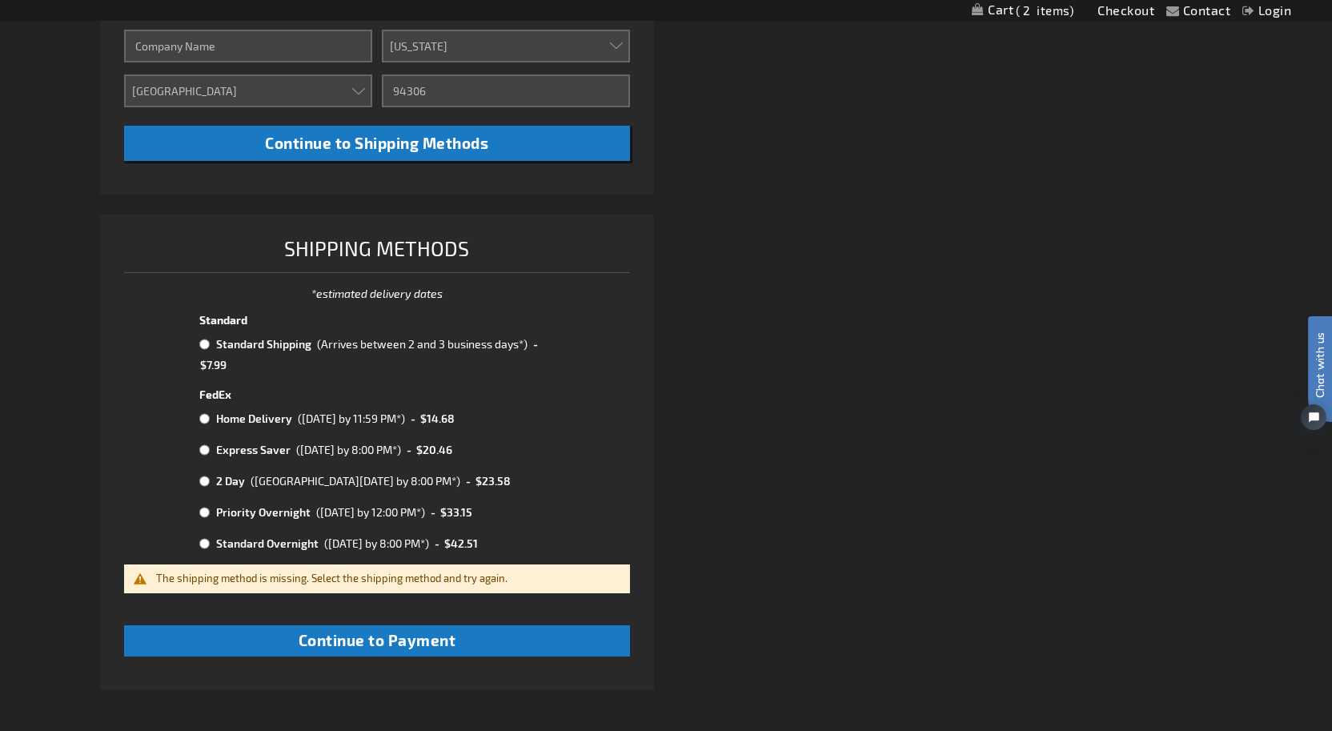
click at [203, 338] on input "radio" at bounding box center [204, 344] width 10 height 13
radio input "true"
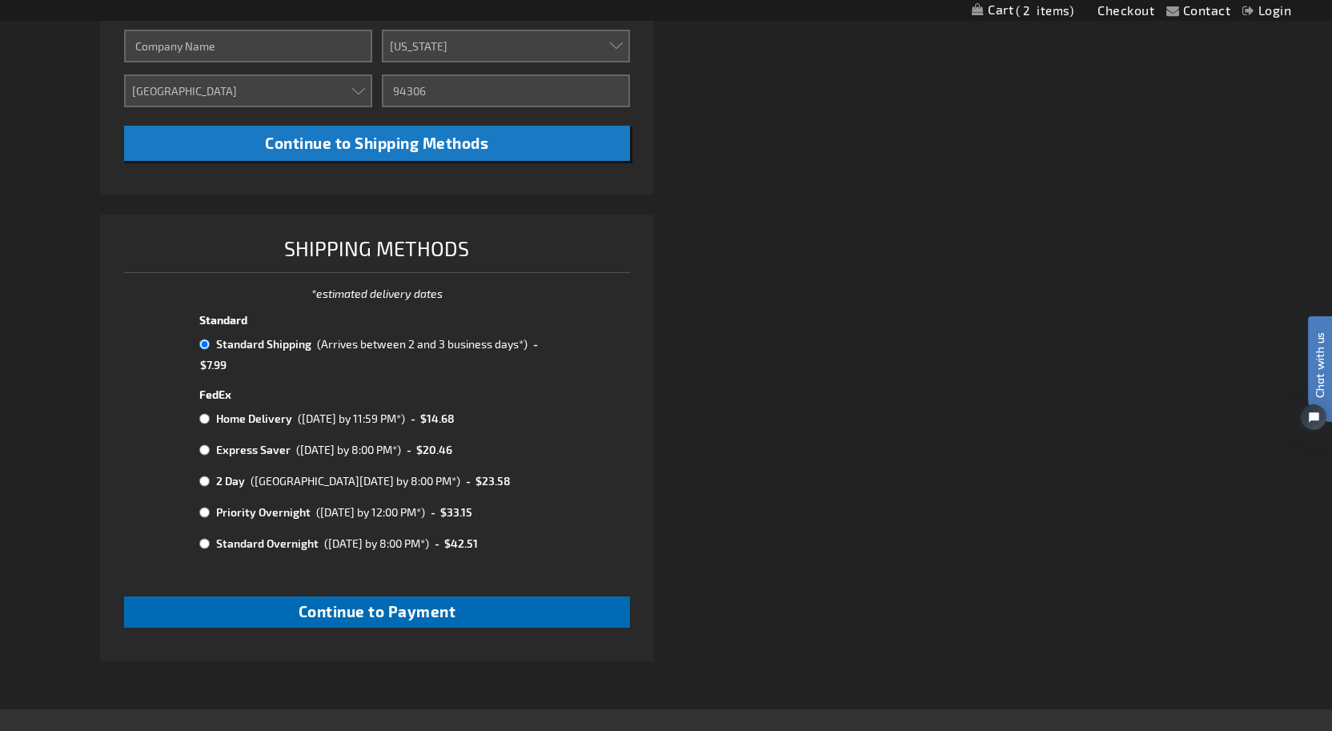
click at [347, 602] on span "Continue to Payment" at bounding box center [377, 611] width 158 height 18
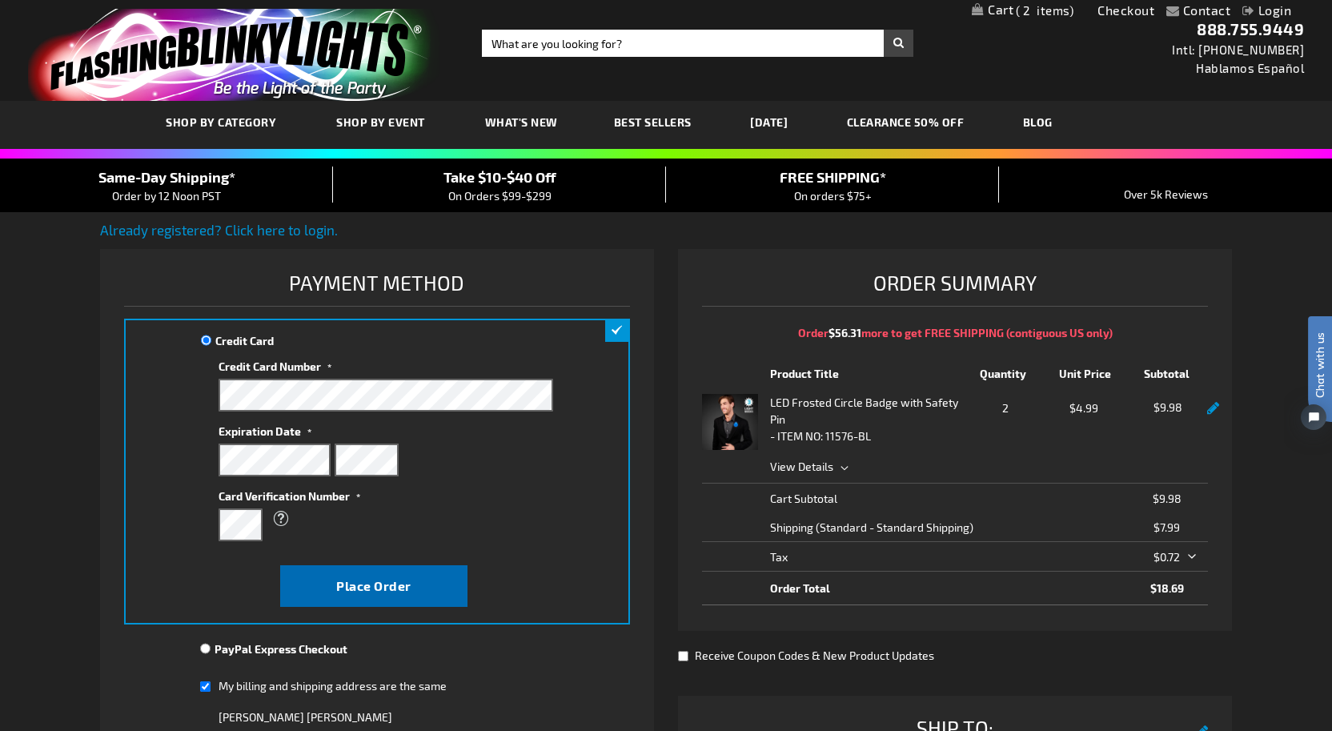
click at [381, 587] on span "Place Order" at bounding box center [373, 585] width 75 height 15
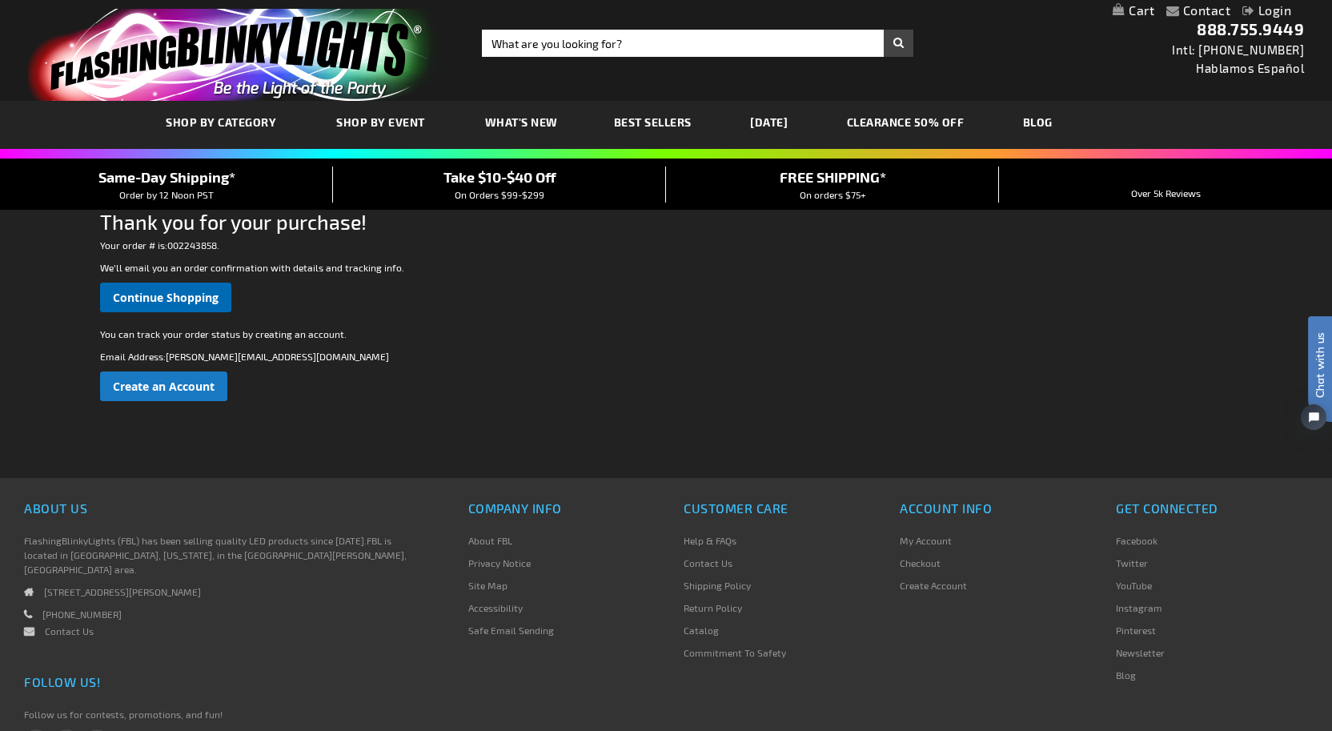
click at [172, 297] on span "Continue Shopping" at bounding box center [166, 297] width 106 height 15
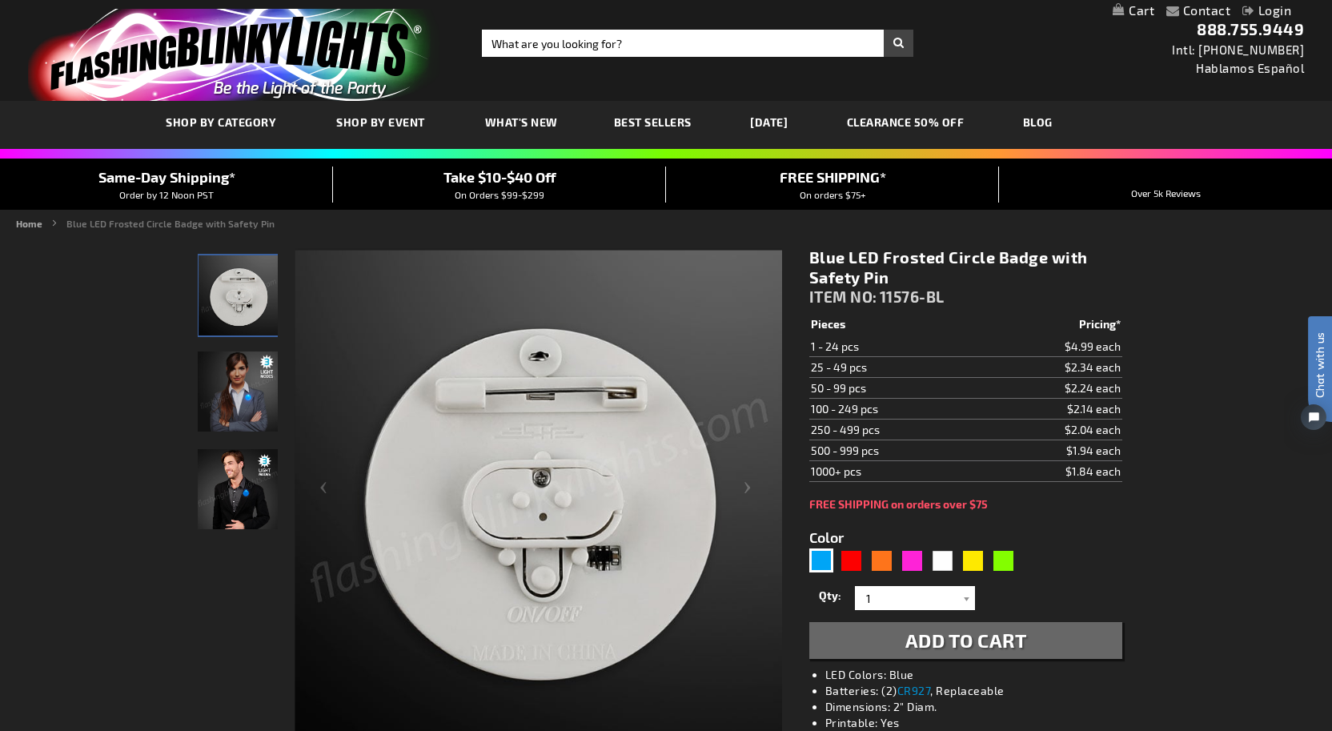
click at [240, 404] on img "Female model displaying Blue LED Frosted Circle Badge" at bounding box center [238, 391] width 80 height 80
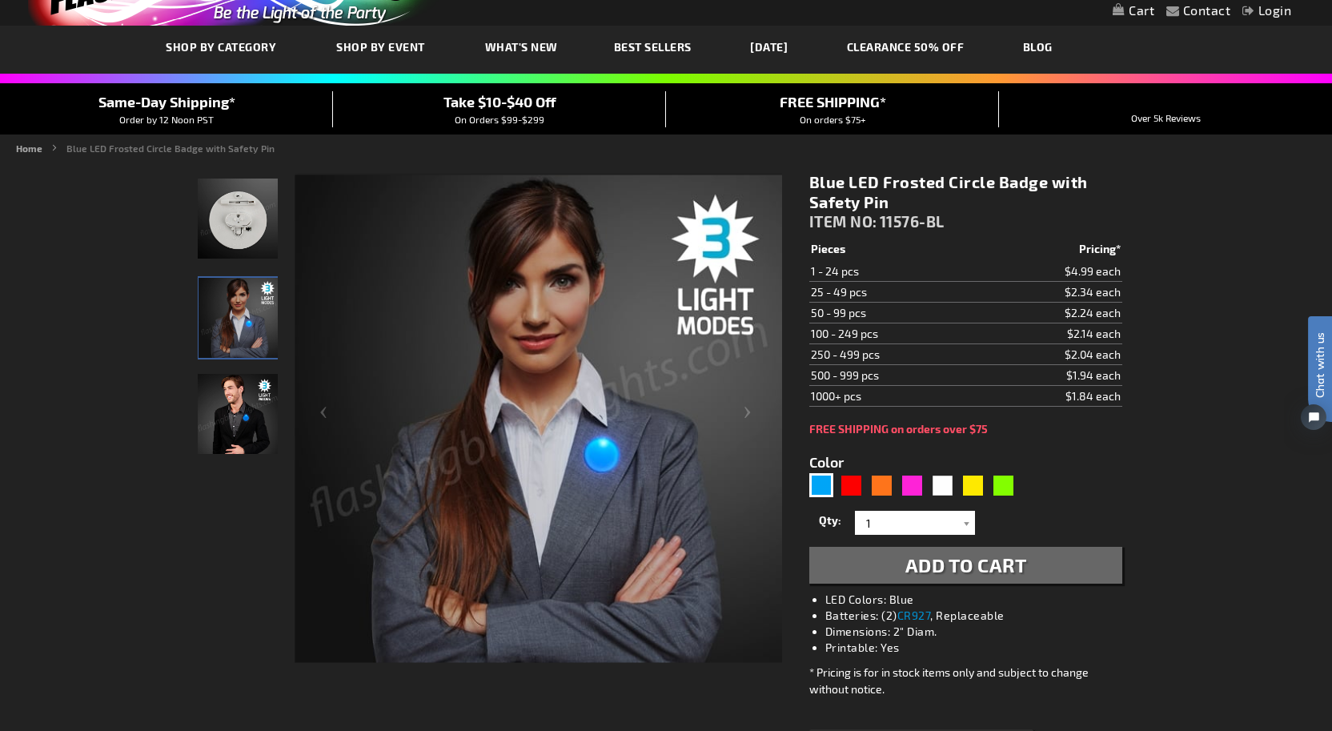
scroll to position [77, 0]
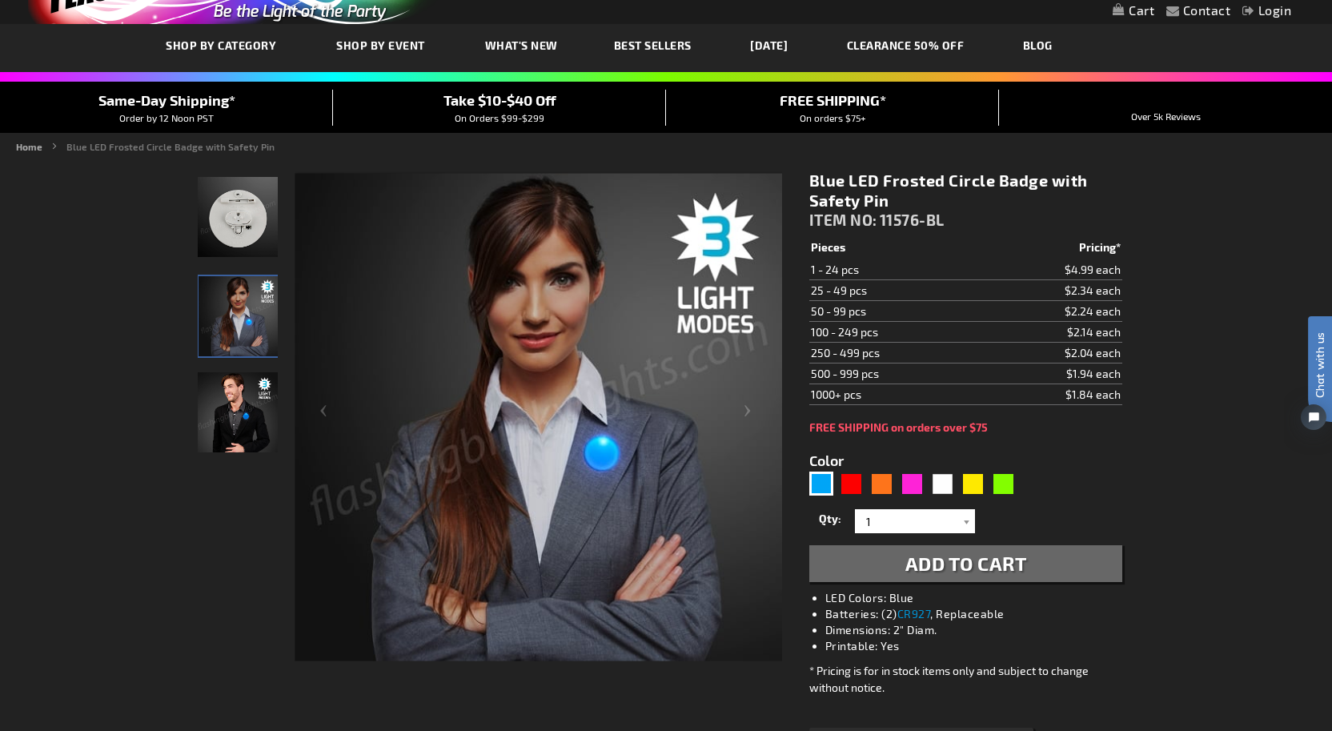
click at [252, 426] on img "Man wearing Blue LED Frosted Circle Badge" at bounding box center [238, 412] width 80 height 80
